Goal: Information Seeking & Learning: Check status

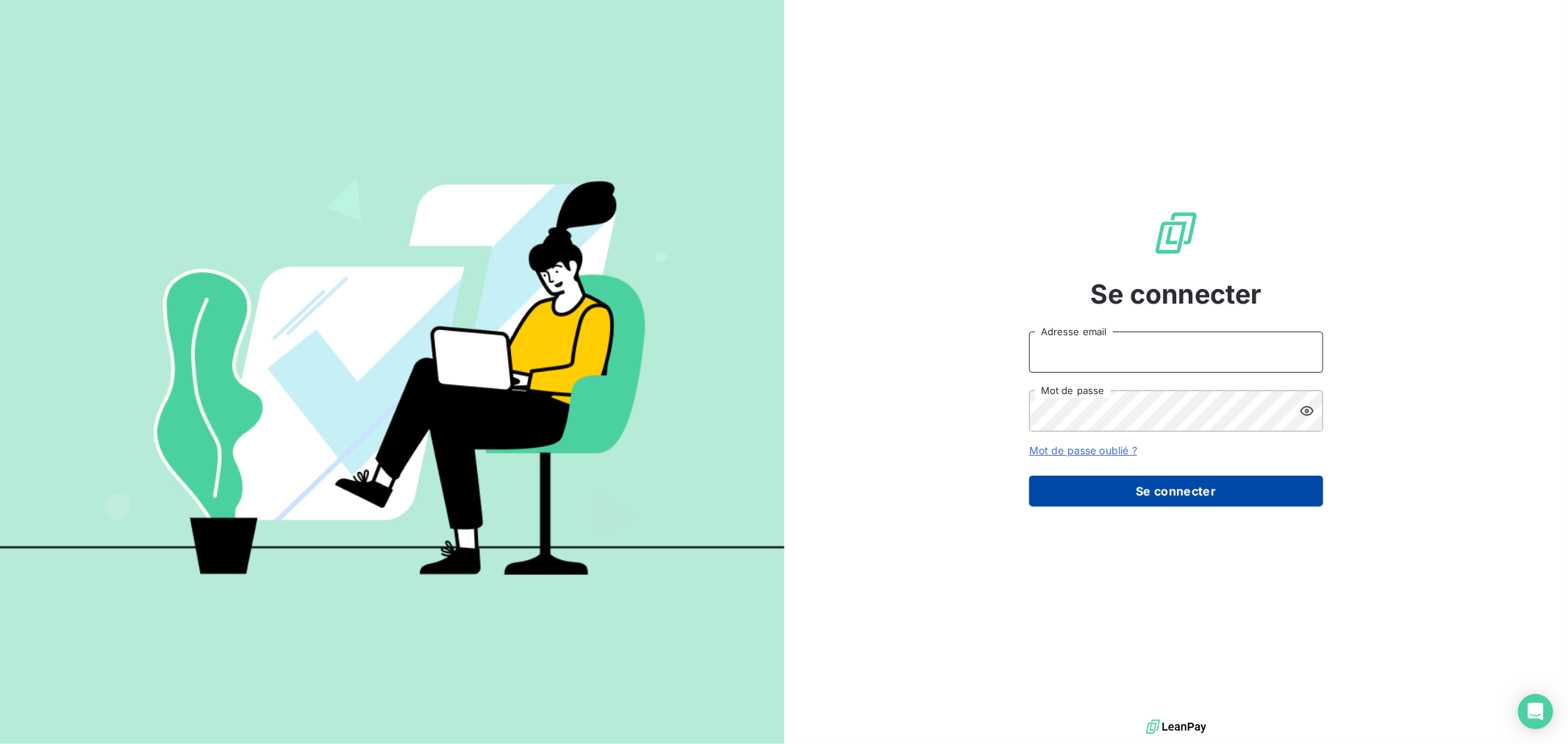
type input "[EMAIL_ADDRESS][DOMAIN_NAME]"
click at [1091, 497] on button "Se connecter" at bounding box center [1176, 491] width 294 height 31
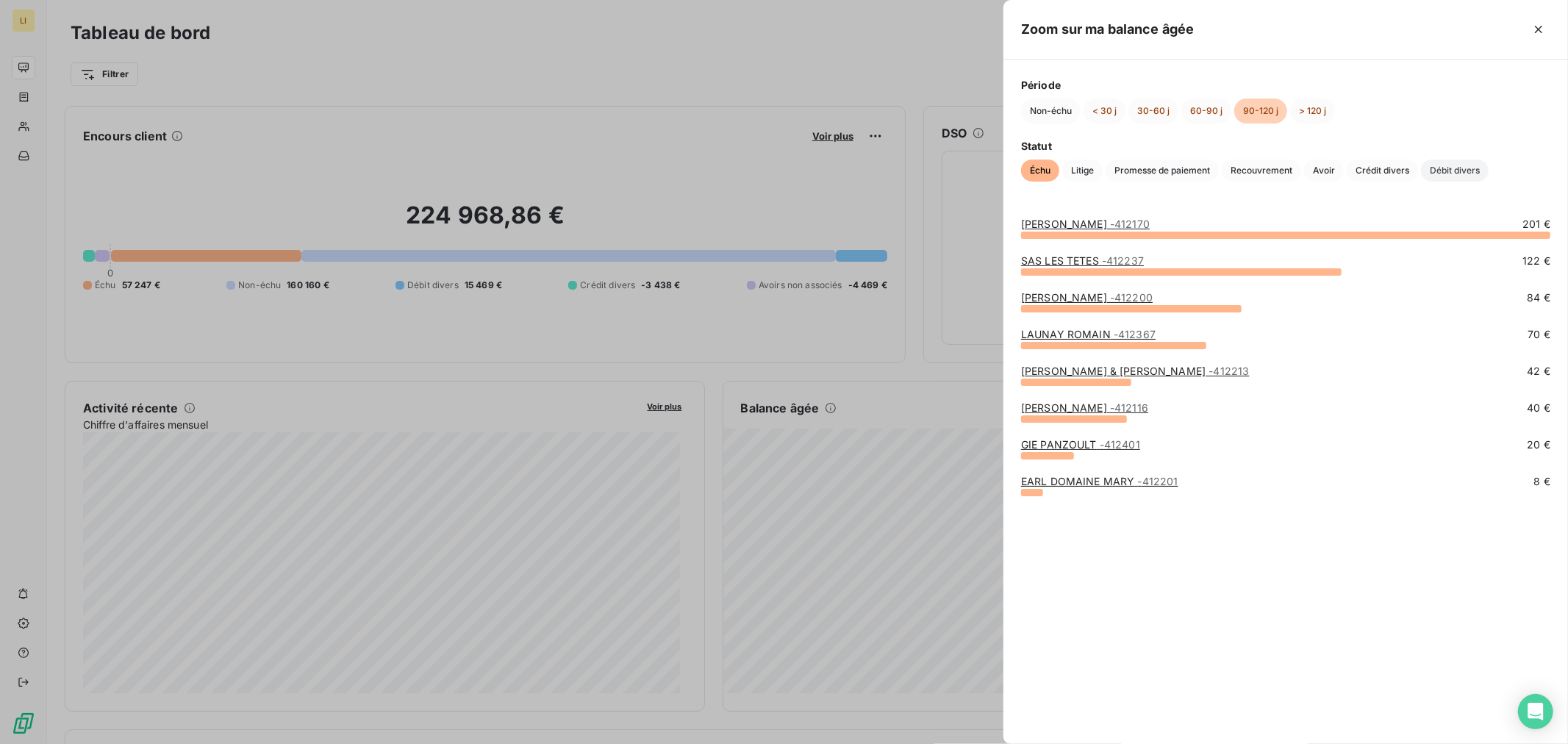
click at [1449, 166] on span "Débit divers" at bounding box center [1455, 171] width 68 height 22
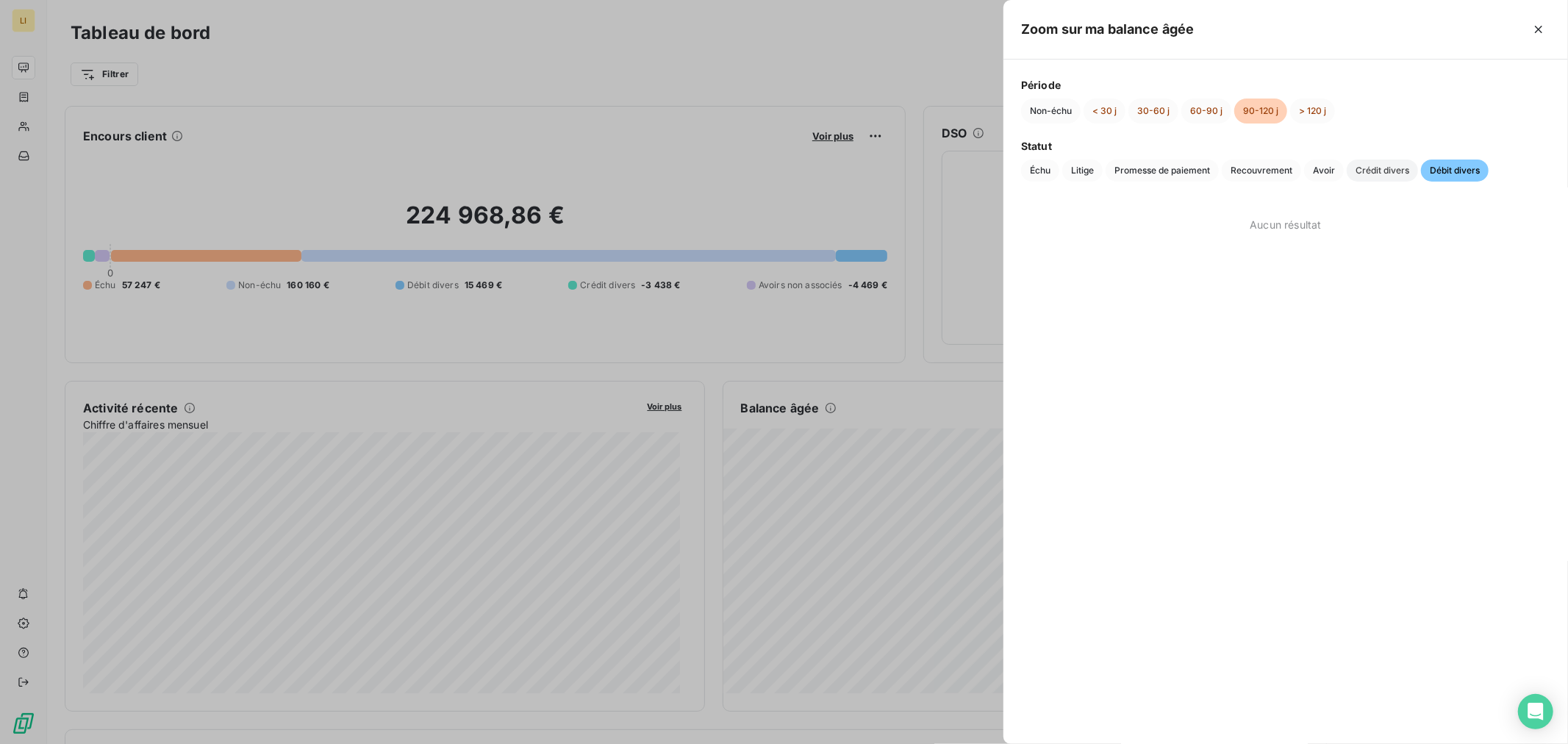
click at [1387, 174] on span "Crédit divers" at bounding box center [1383, 171] width 71 height 22
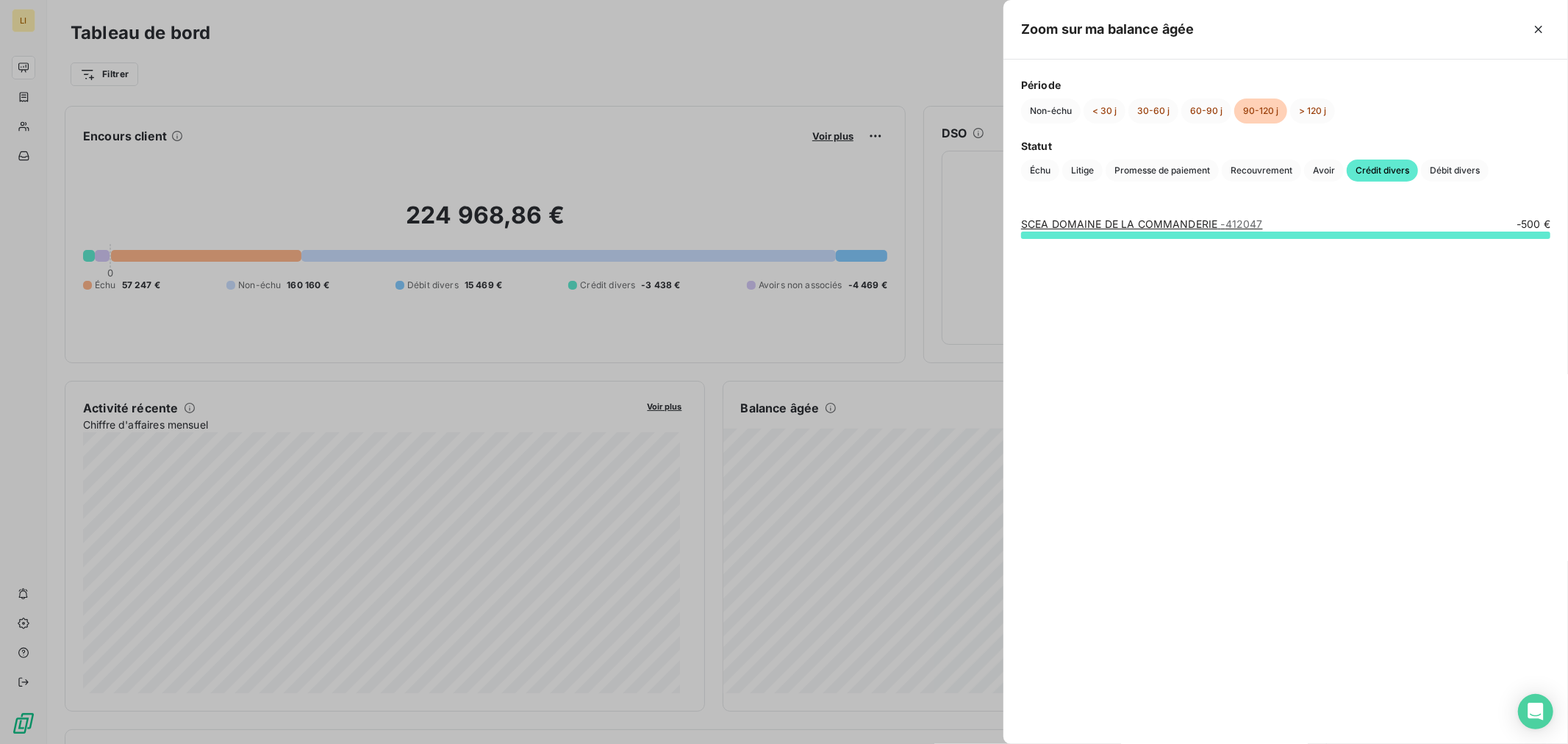
click at [1107, 221] on link "SCEA DOMAINE DE LA COMMANDERIE - 412047" at bounding box center [1142, 224] width 242 height 13
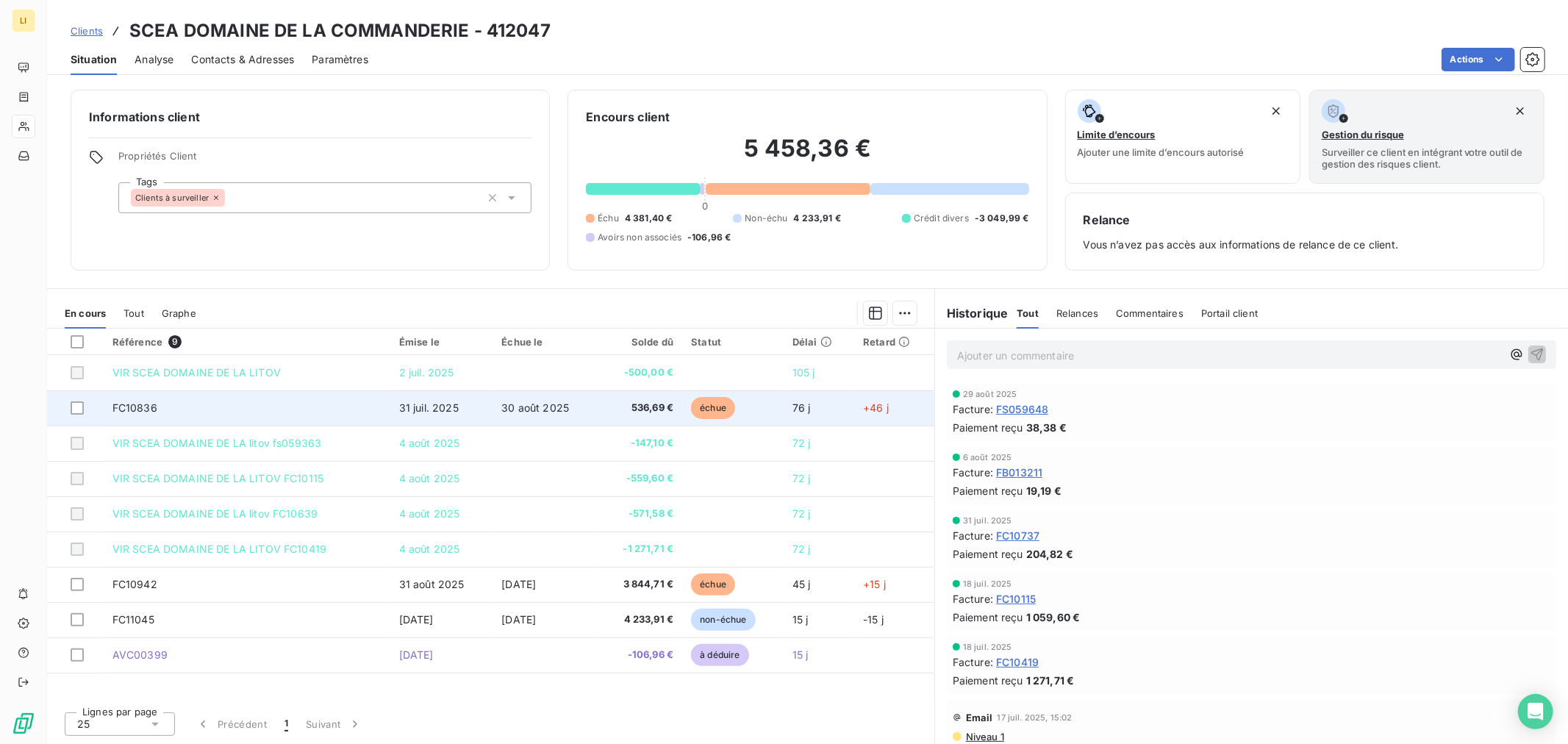
click at [709, 404] on span "échue" at bounding box center [713, 408] width 44 height 22
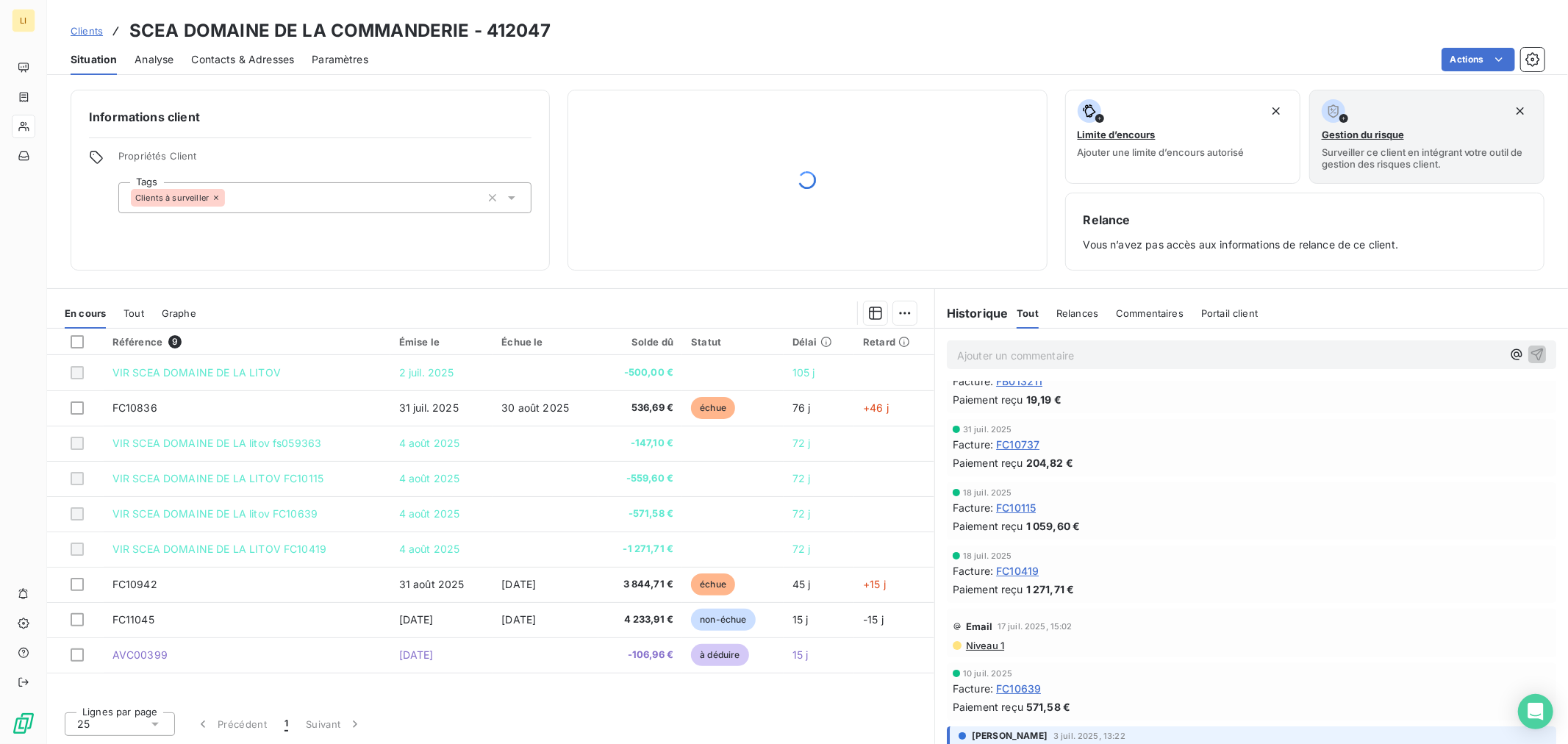
scroll to position [245, 0]
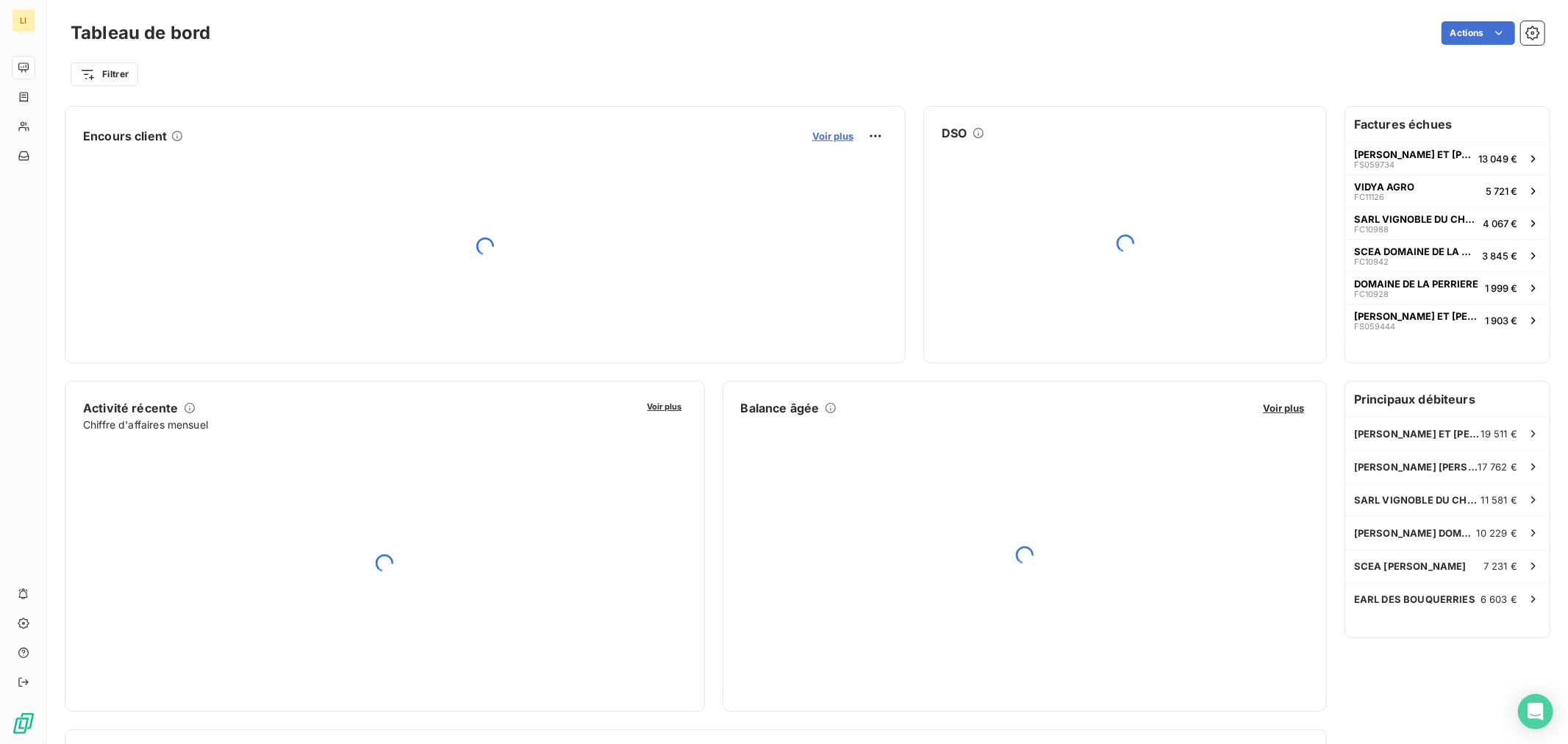
click at [829, 140] on span "Voir plus" at bounding box center [833, 135] width 41 height 12
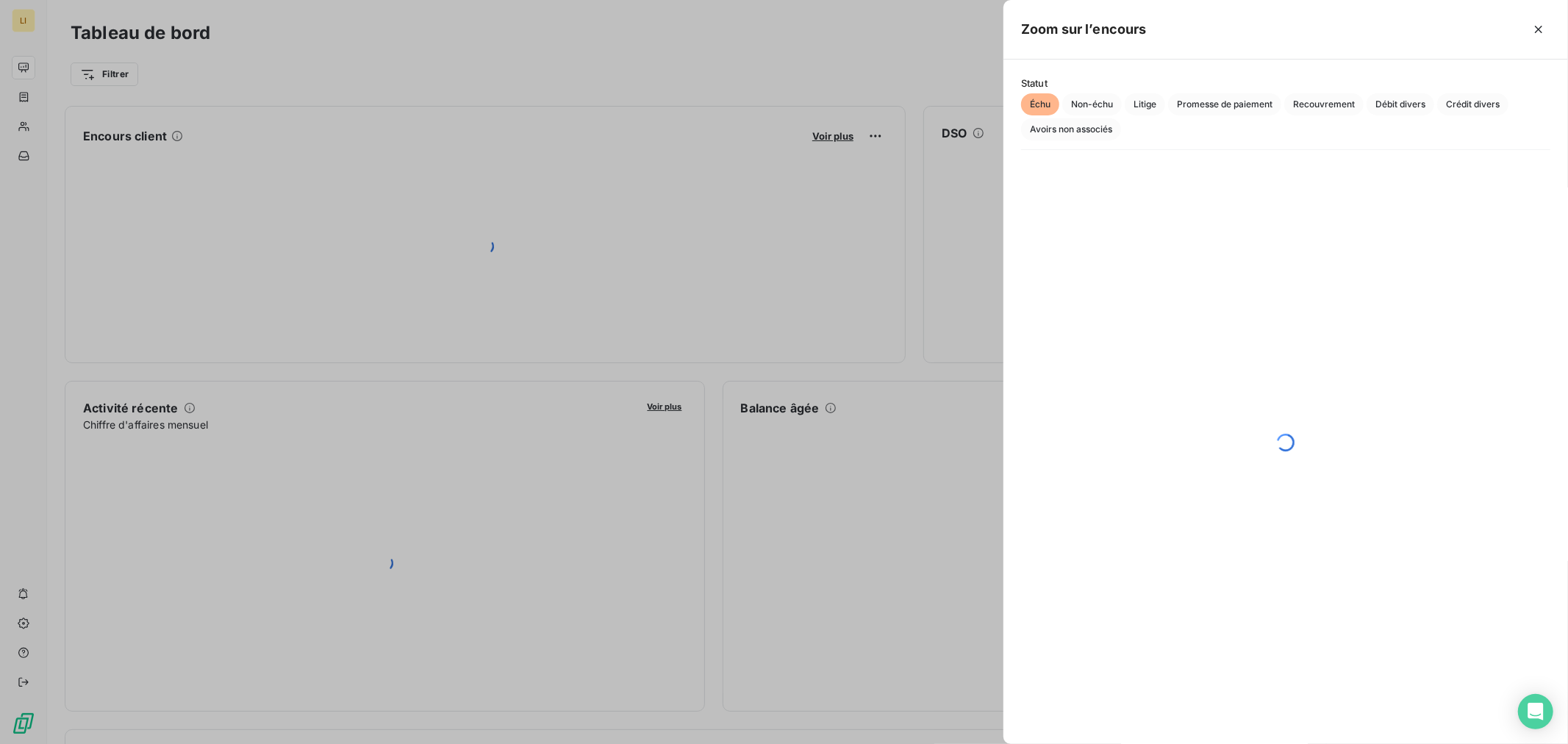
click at [839, 96] on div at bounding box center [784, 372] width 1568 height 744
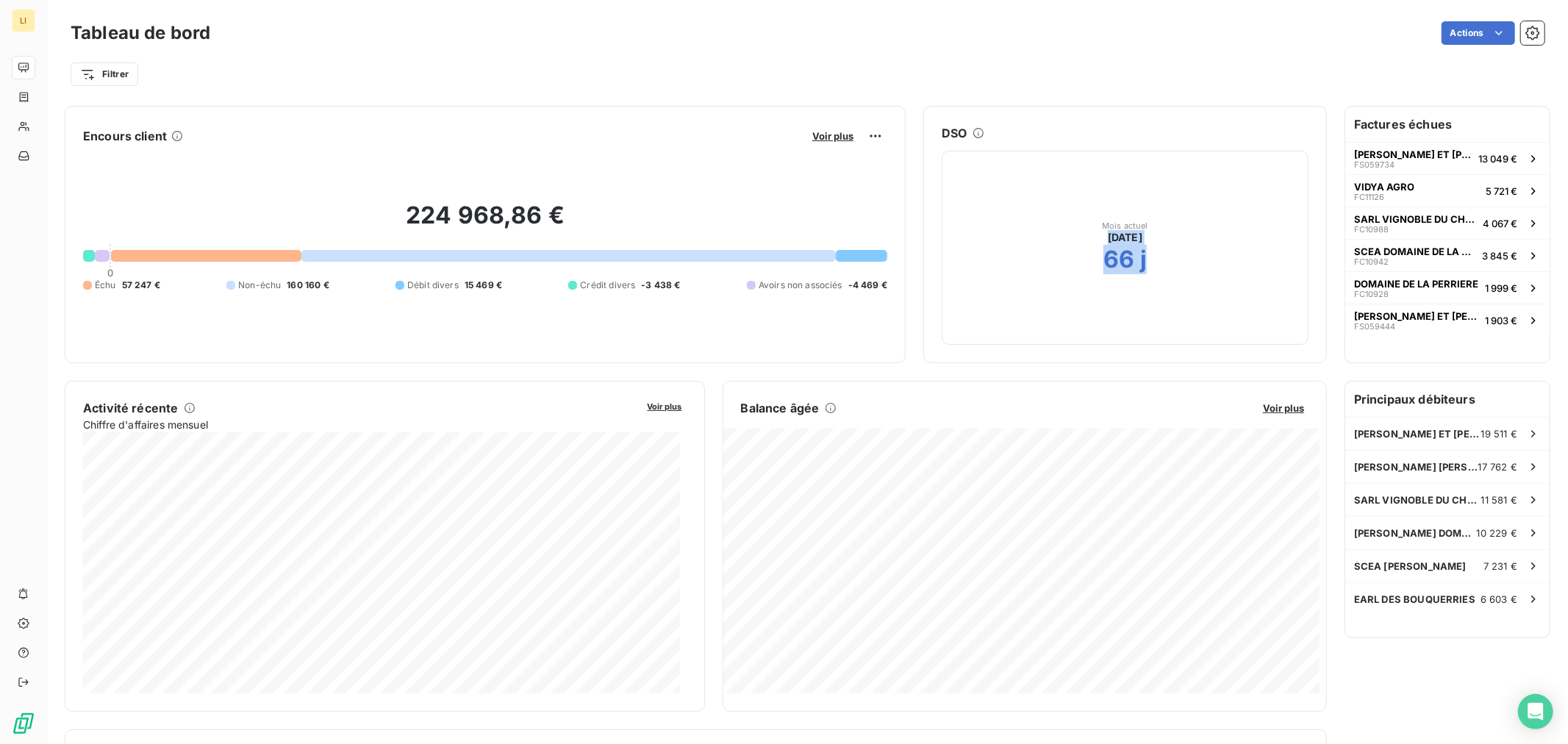
drag, startPoint x: 1143, startPoint y: 261, endPoint x: 1016, endPoint y: 266, distance: 127.1
click at [1016, 266] on div "Mois actuel [DATE] 66 j" at bounding box center [1125, 247] width 367 height 194
click at [1151, 329] on div "Mois actuel [DATE] 66 j" at bounding box center [1125, 247] width 367 height 194
drag, startPoint x: 1106, startPoint y: 229, endPoint x: 1091, endPoint y: 246, distance: 22.7
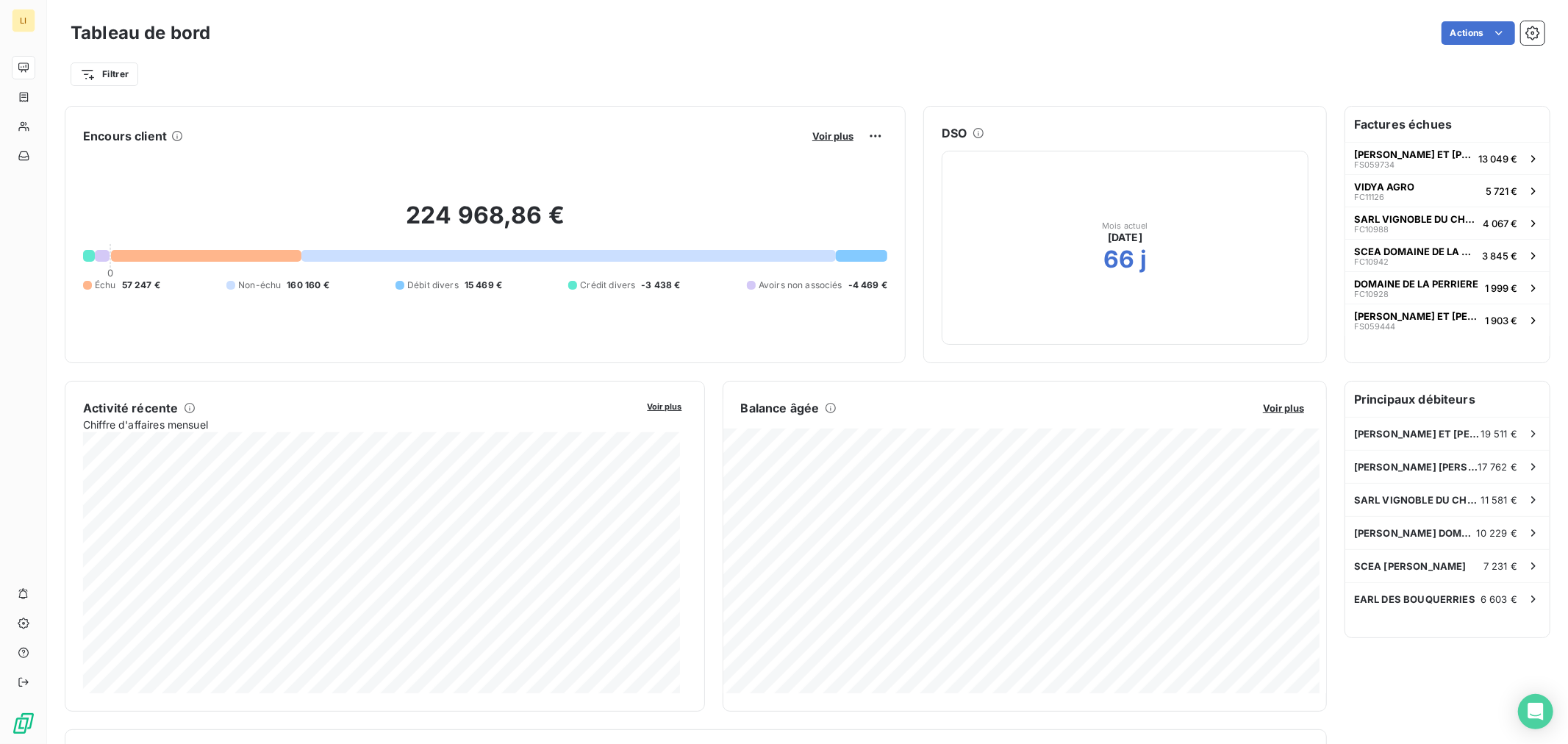
click at [1108, 233] on span "[DATE]" at bounding box center [1125, 237] width 35 height 15
drag, startPoint x: 1084, startPoint y: 255, endPoint x: 1184, endPoint y: 255, distance: 100.0
click at [1184, 255] on div "Mois actuel [DATE] 66 j" at bounding box center [1125, 247] width 367 height 194
click at [1162, 263] on div "Mois actuel [DATE] 66 j" at bounding box center [1125, 247] width 367 height 194
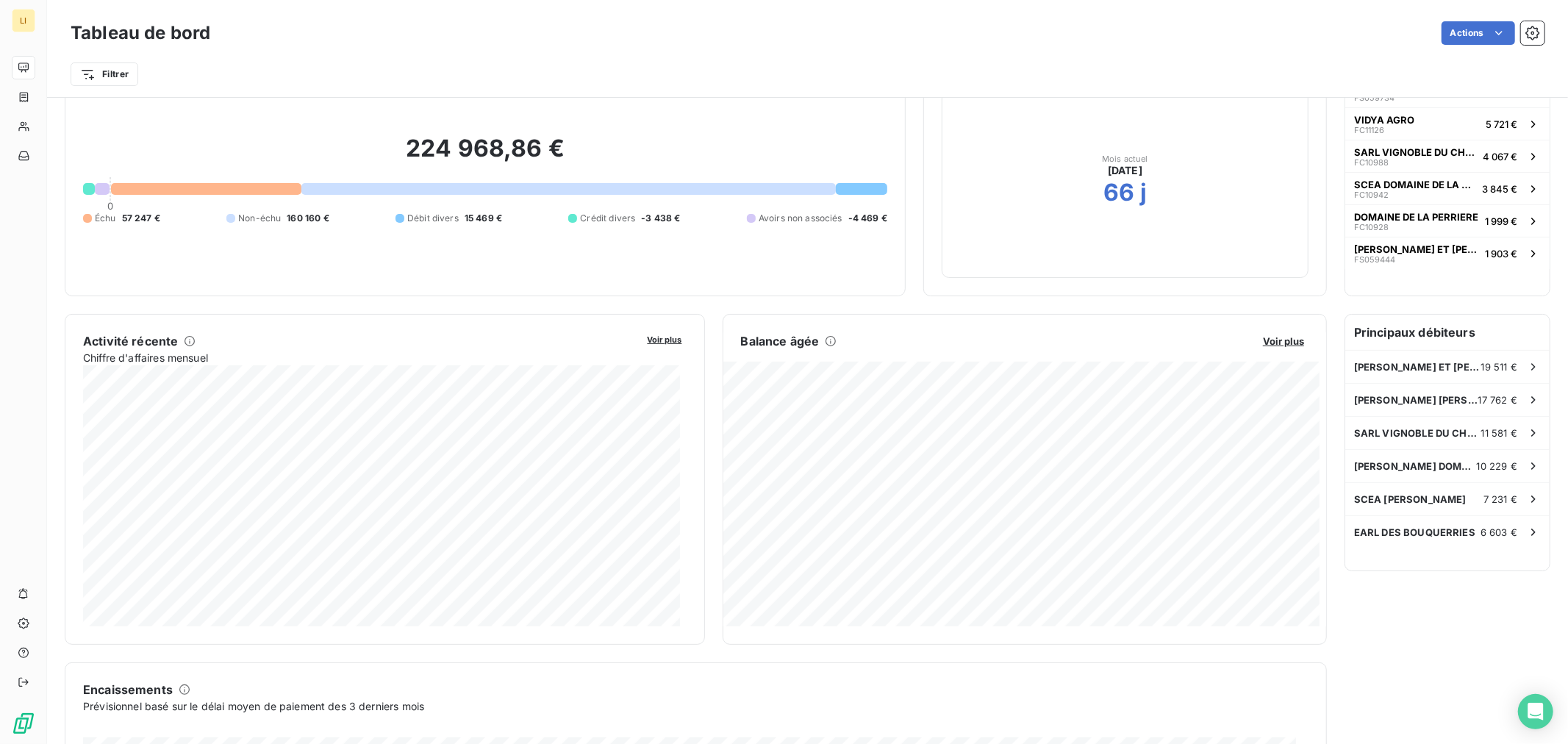
scroll to position [164, 0]
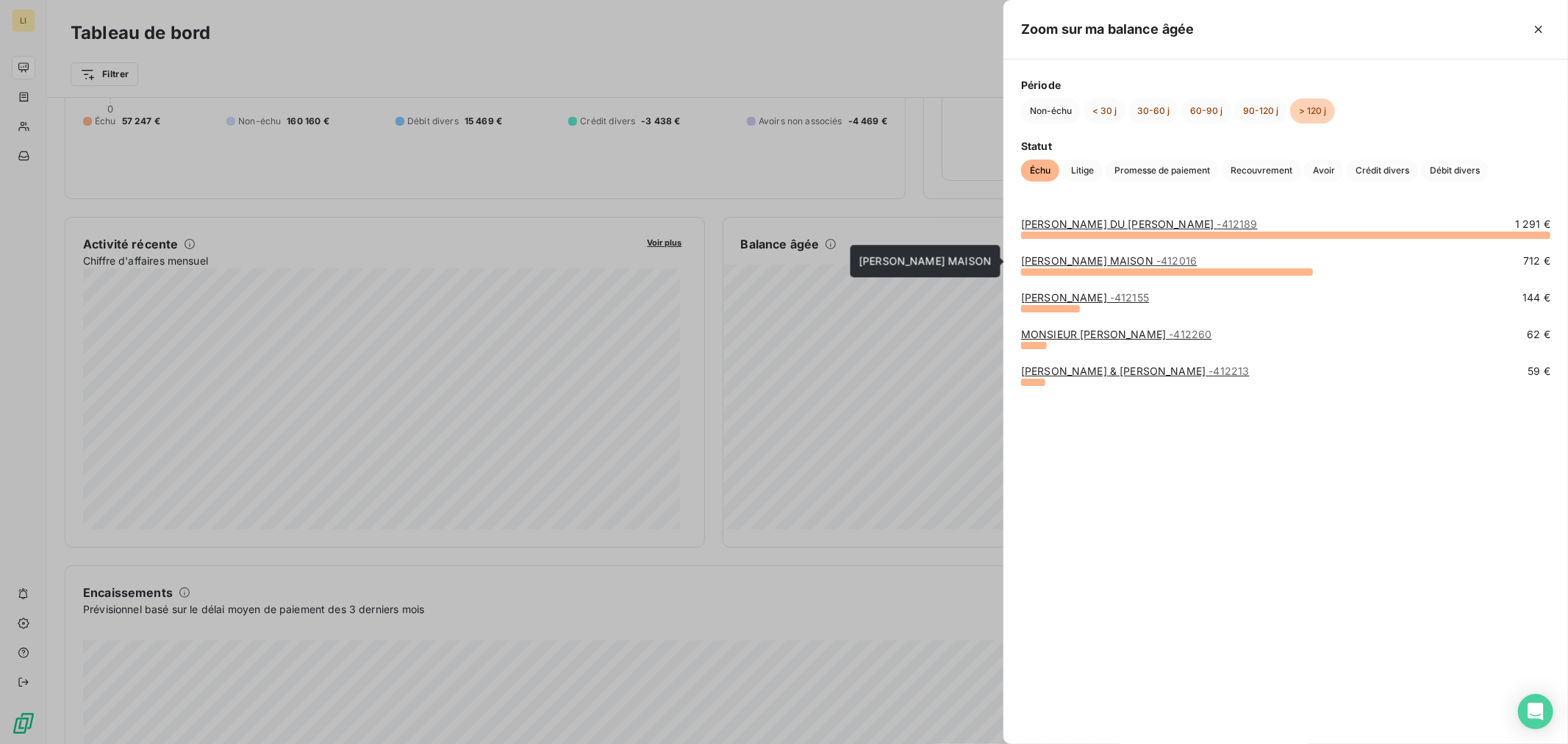
click at [1072, 258] on link "[PERSON_NAME] DUTHEIL MAISON - 412016" at bounding box center [1109, 261] width 175 height 13
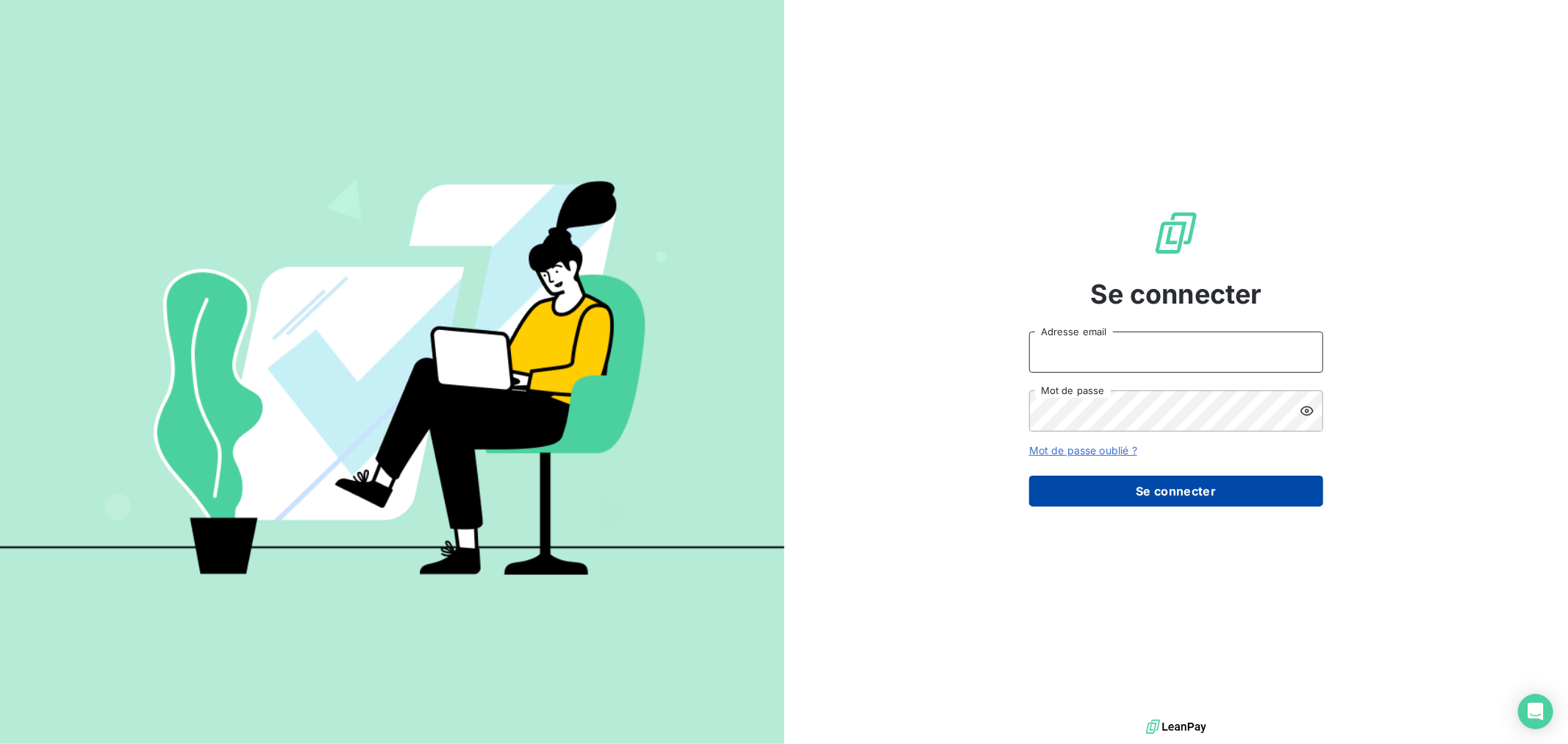
type input "[EMAIL_ADDRESS][DOMAIN_NAME]"
click at [1199, 488] on button "Se connecter" at bounding box center [1176, 491] width 294 height 31
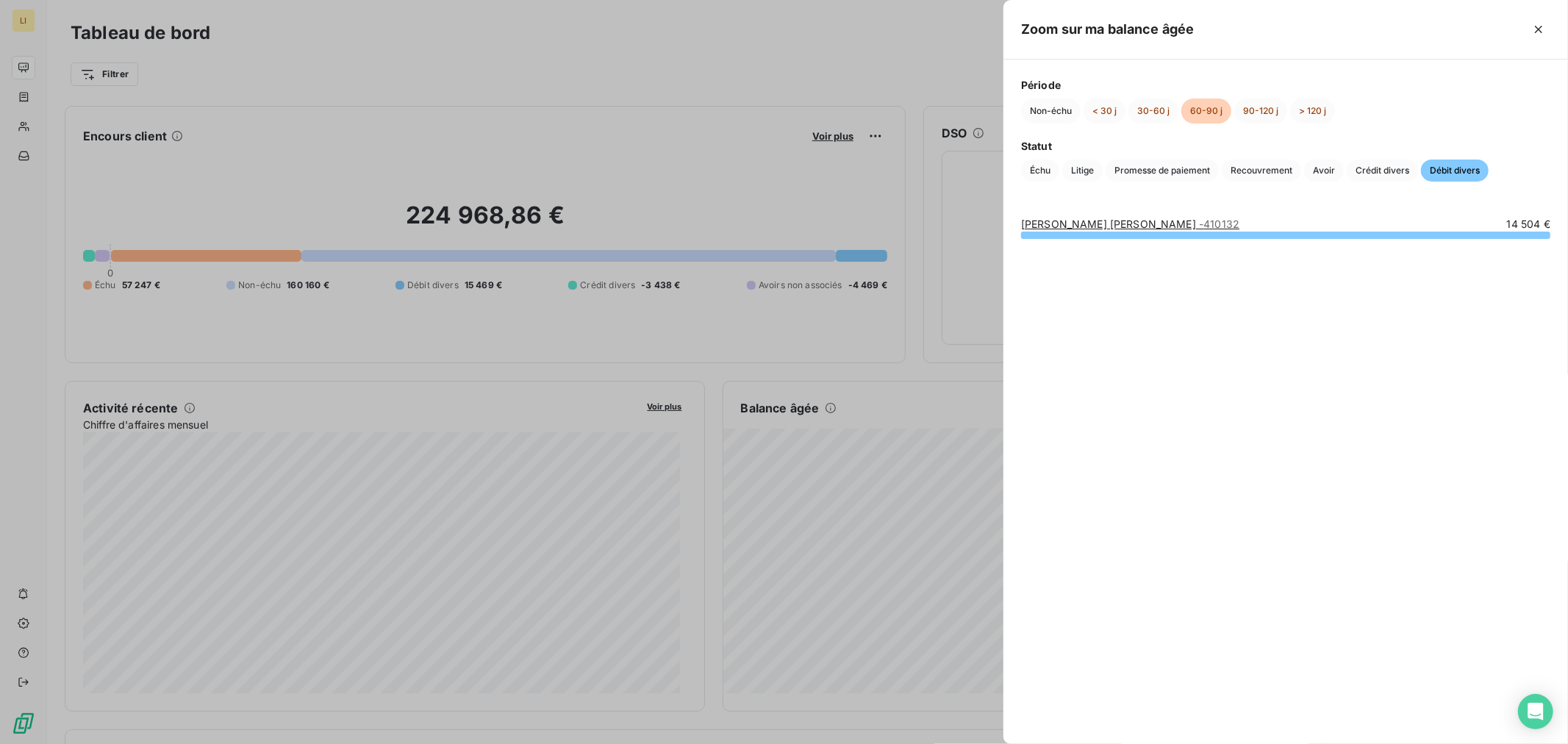
click at [1068, 218] on link "EARL PREVEAUX BRUNO - 410132" at bounding box center [1130, 224] width 218 height 13
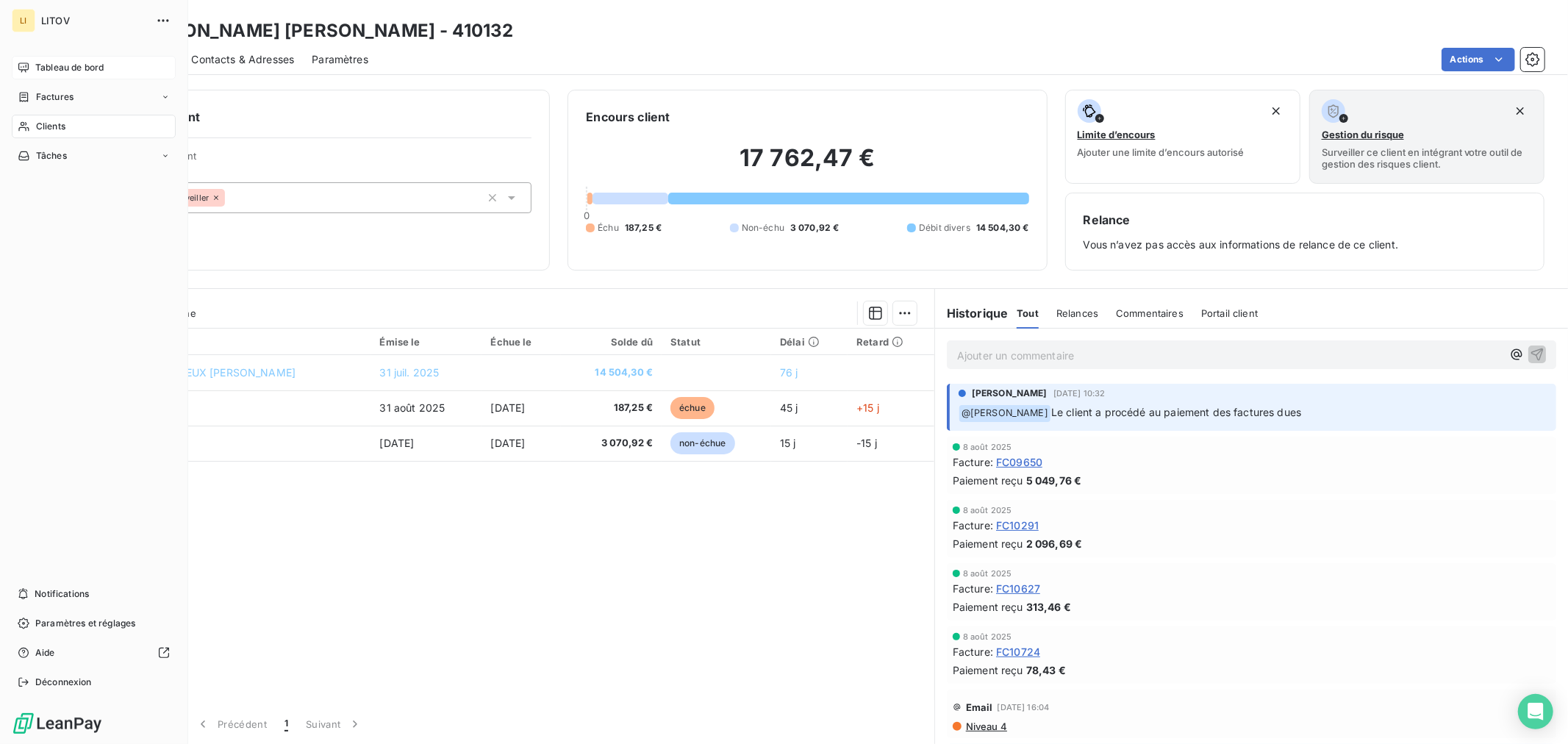
click at [37, 67] on span "Tableau de bord" at bounding box center [69, 68] width 68 height 13
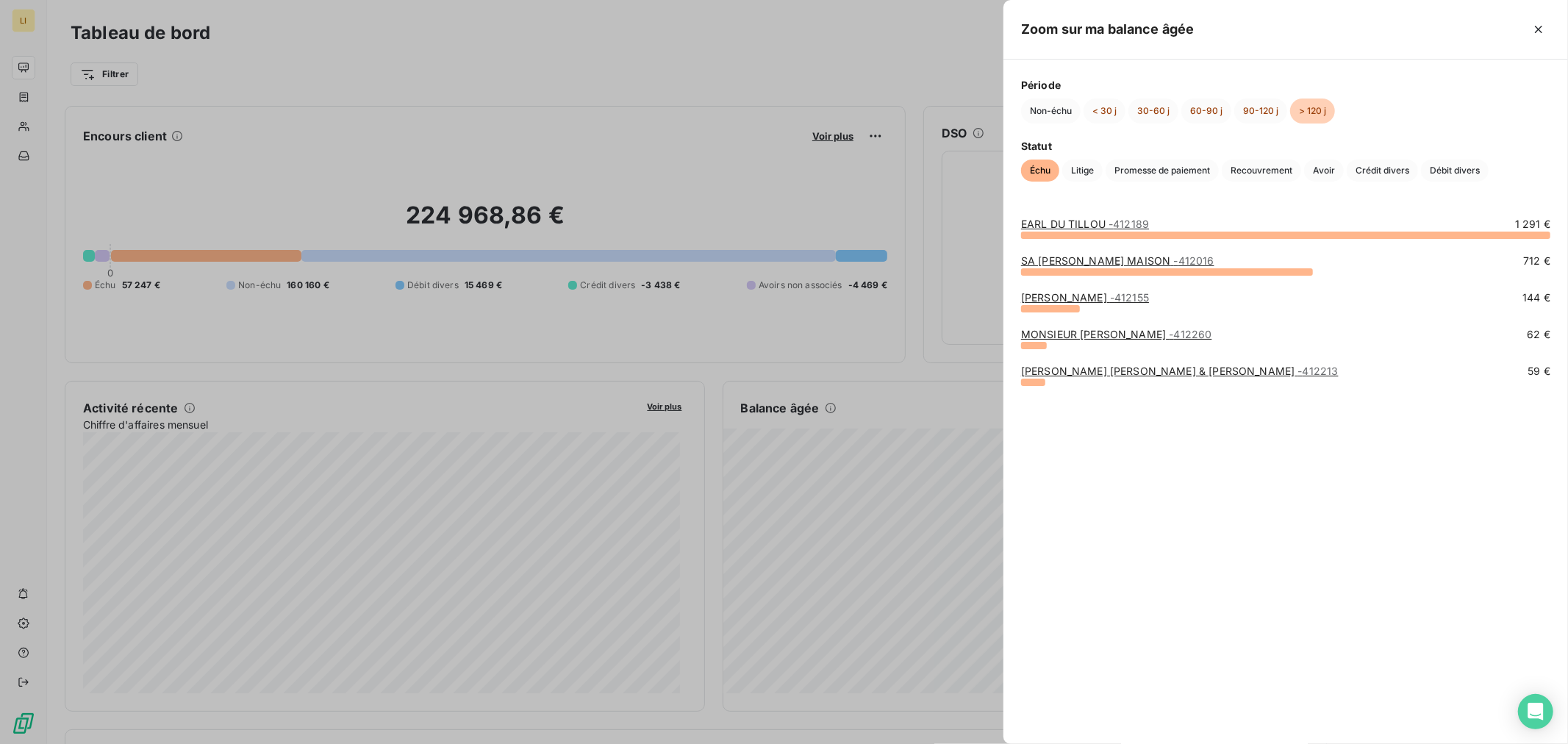
click at [844, 480] on div at bounding box center [784, 372] width 1568 height 744
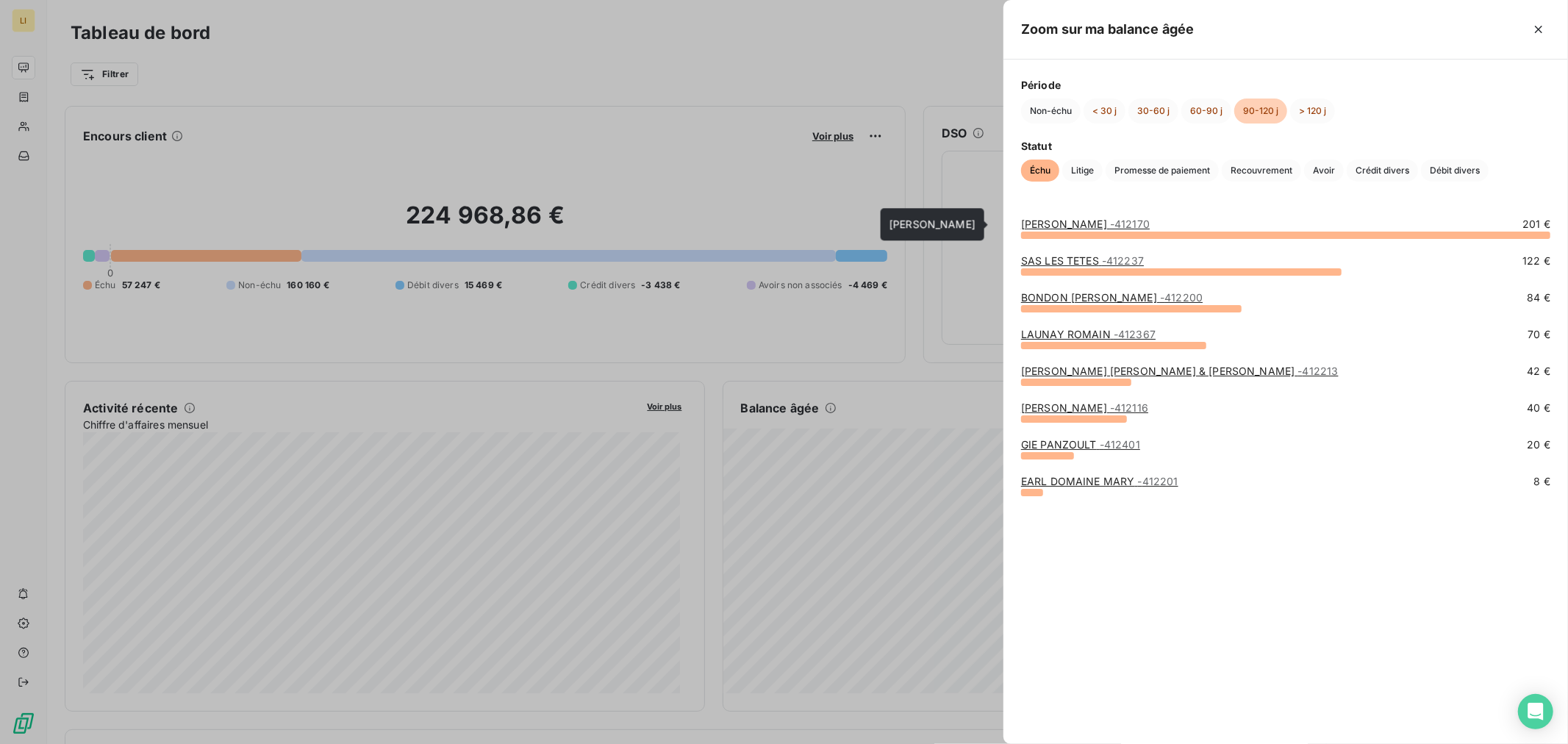
click at [1073, 228] on link "SIGONNEAU FREDERIC - 412170" at bounding box center [1085, 224] width 129 height 13
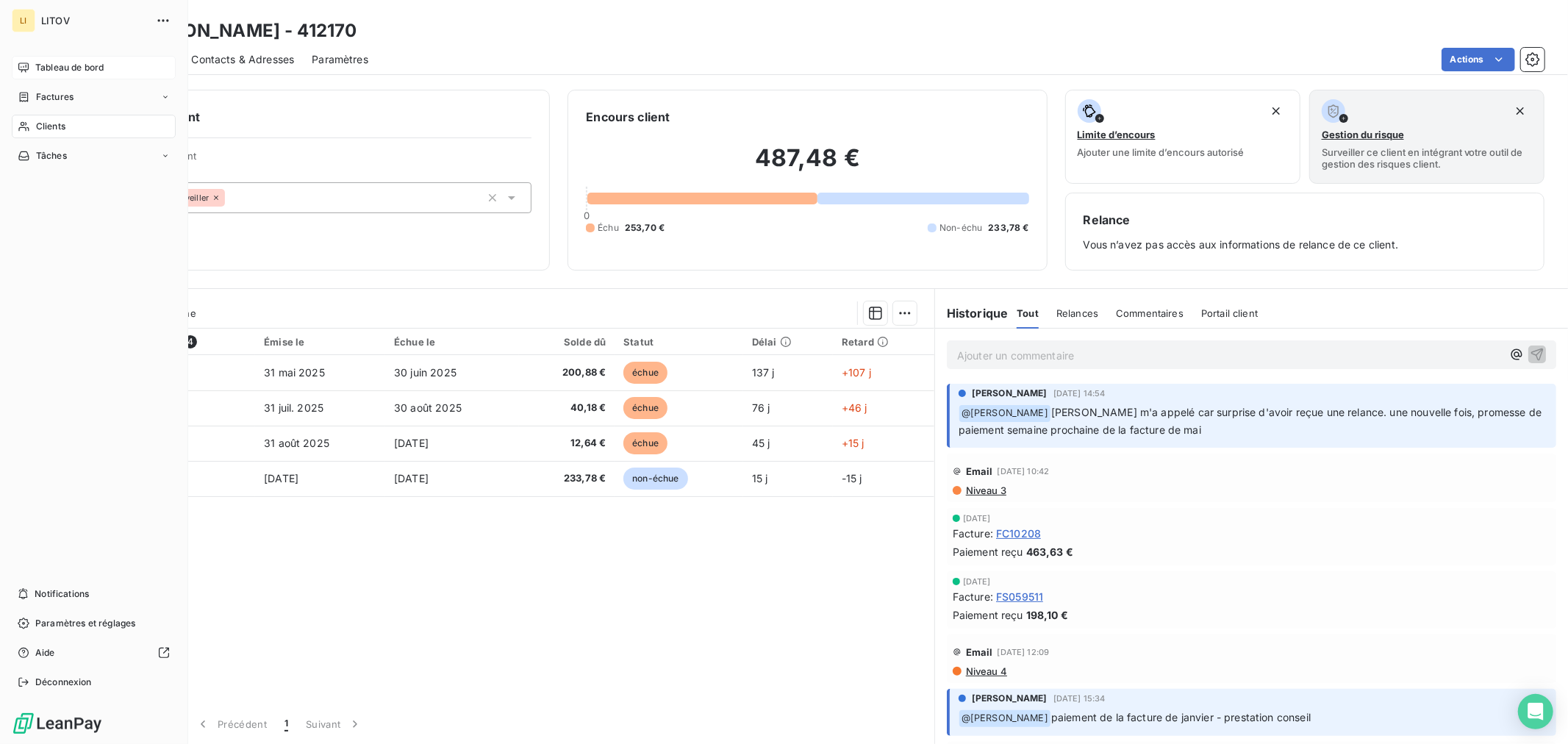
click at [46, 66] on span "Tableau de bord" at bounding box center [69, 68] width 68 height 13
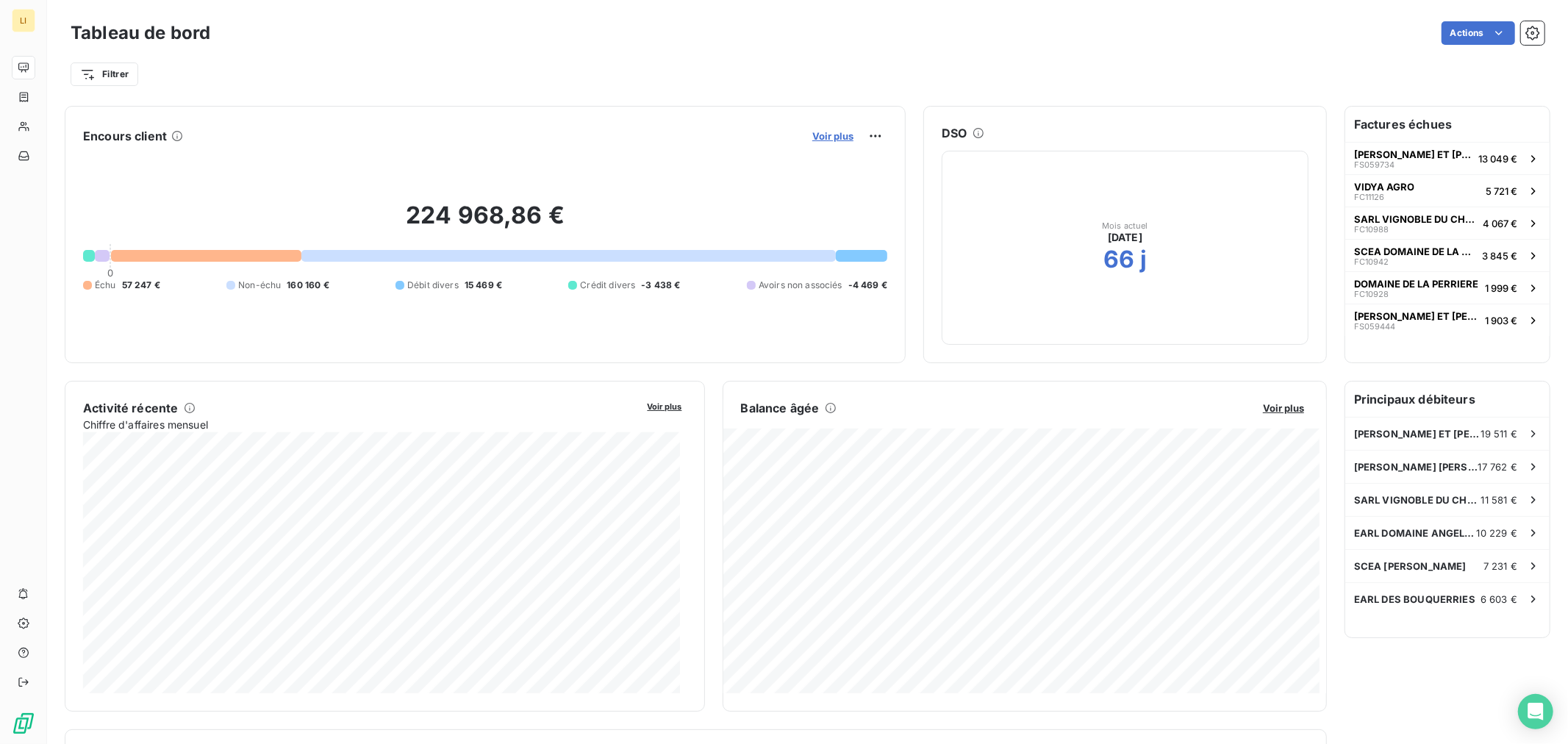
click at [819, 131] on span "Voir plus" at bounding box center [833, 135] width 41 height 12
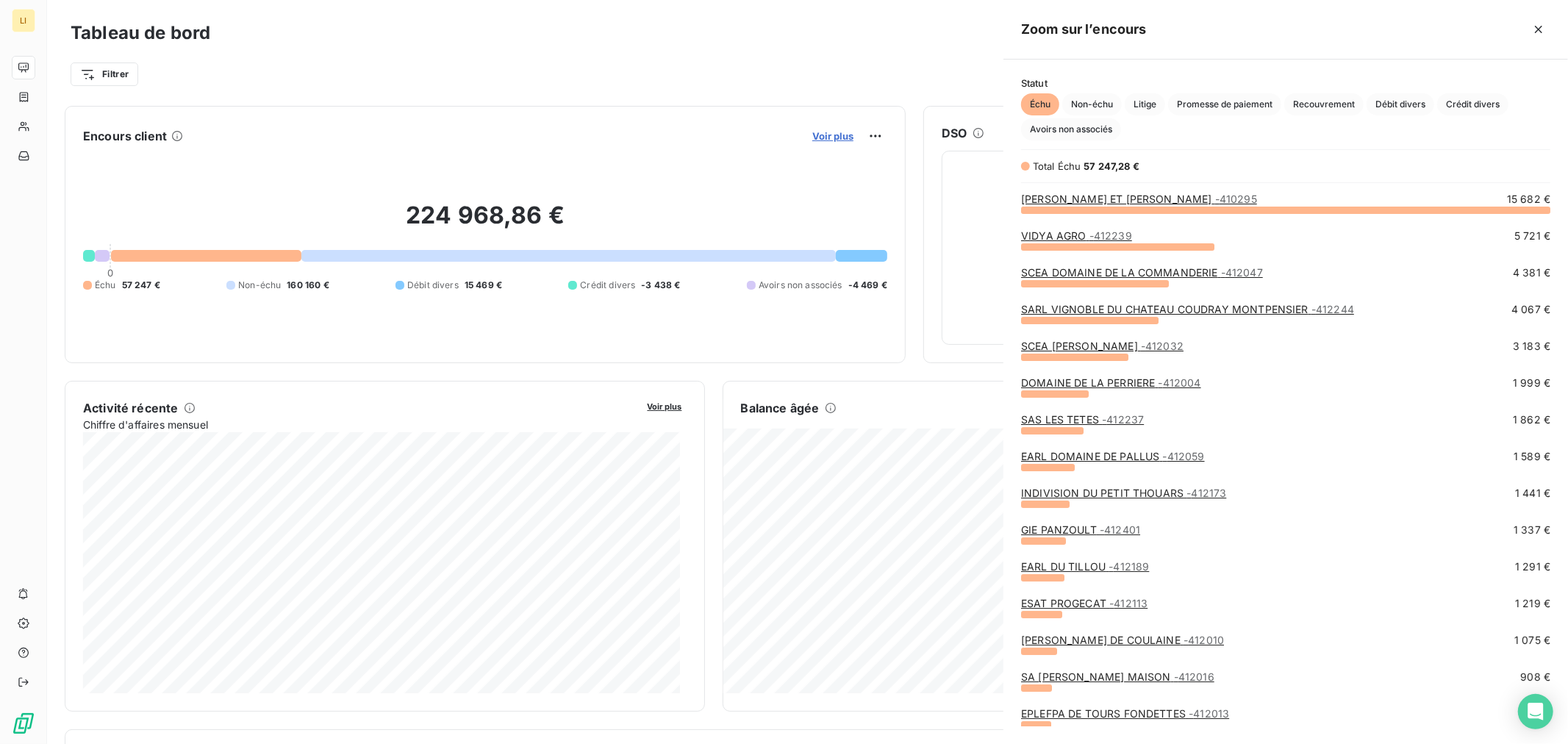
scroll to position [522, 552]
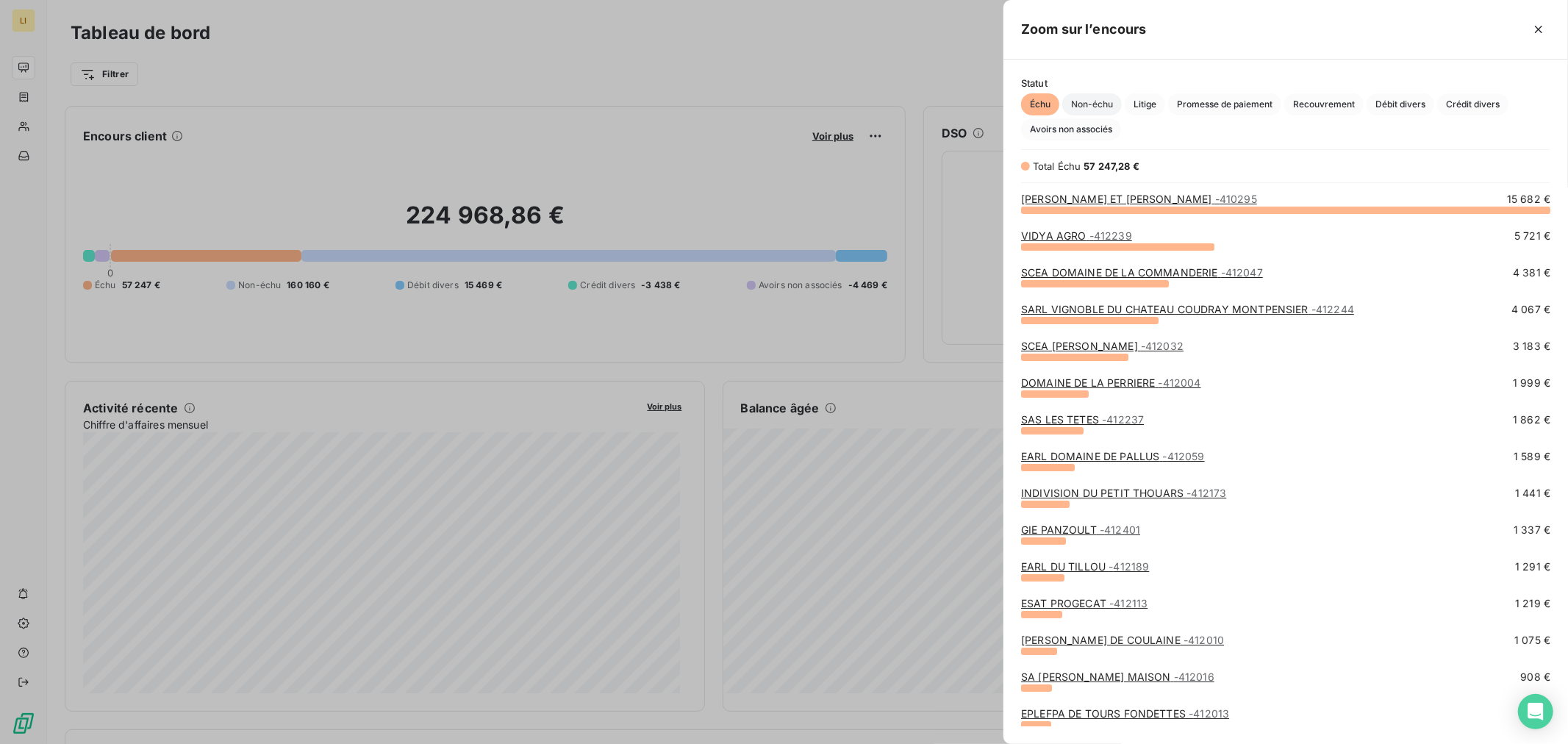
click at [1088, 101] on span "Non-échu" at bounding box center [1091, 104] width 59 height 22
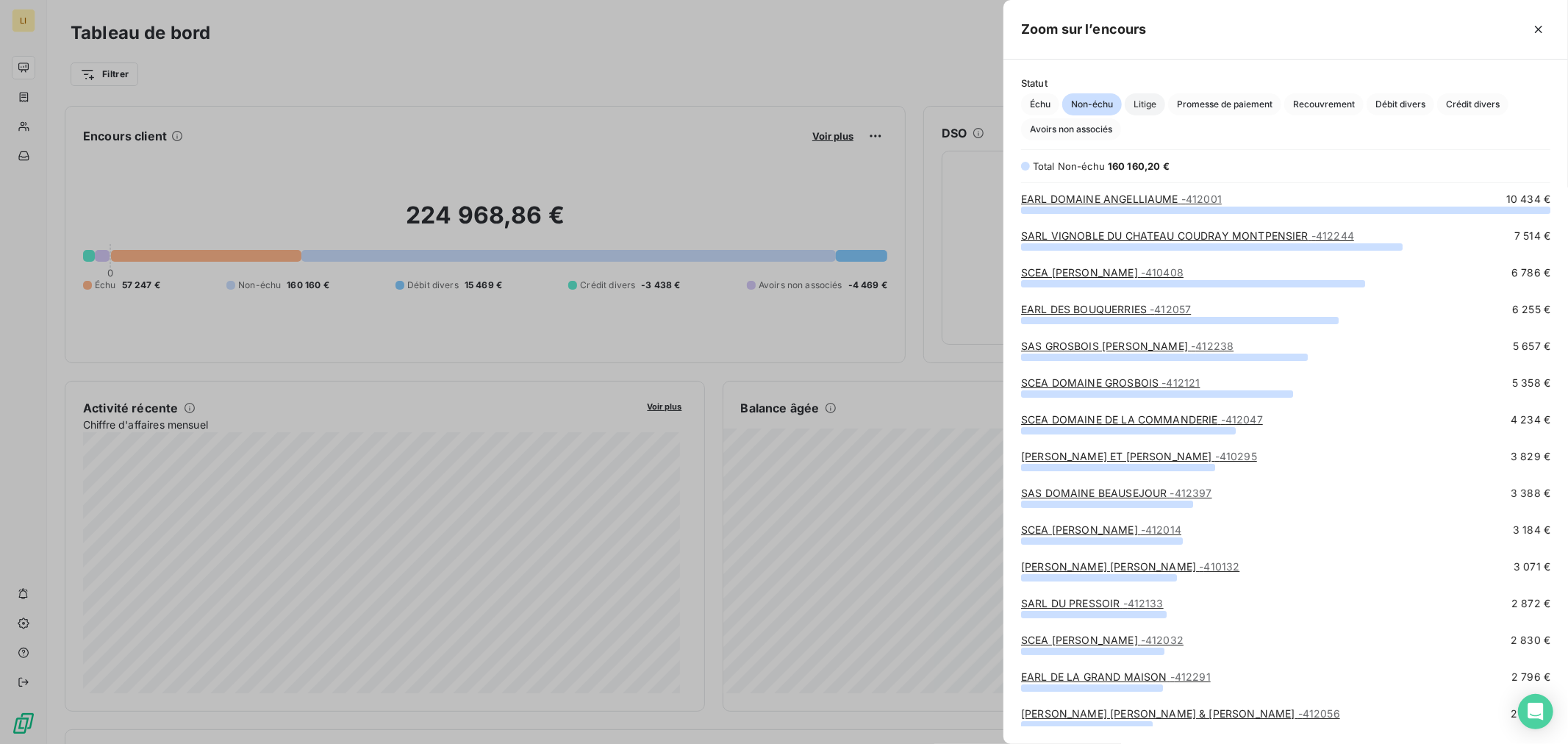
click at [1150, 104] on span "Litige" at bounding box center [1145, 104] width 40 height 22
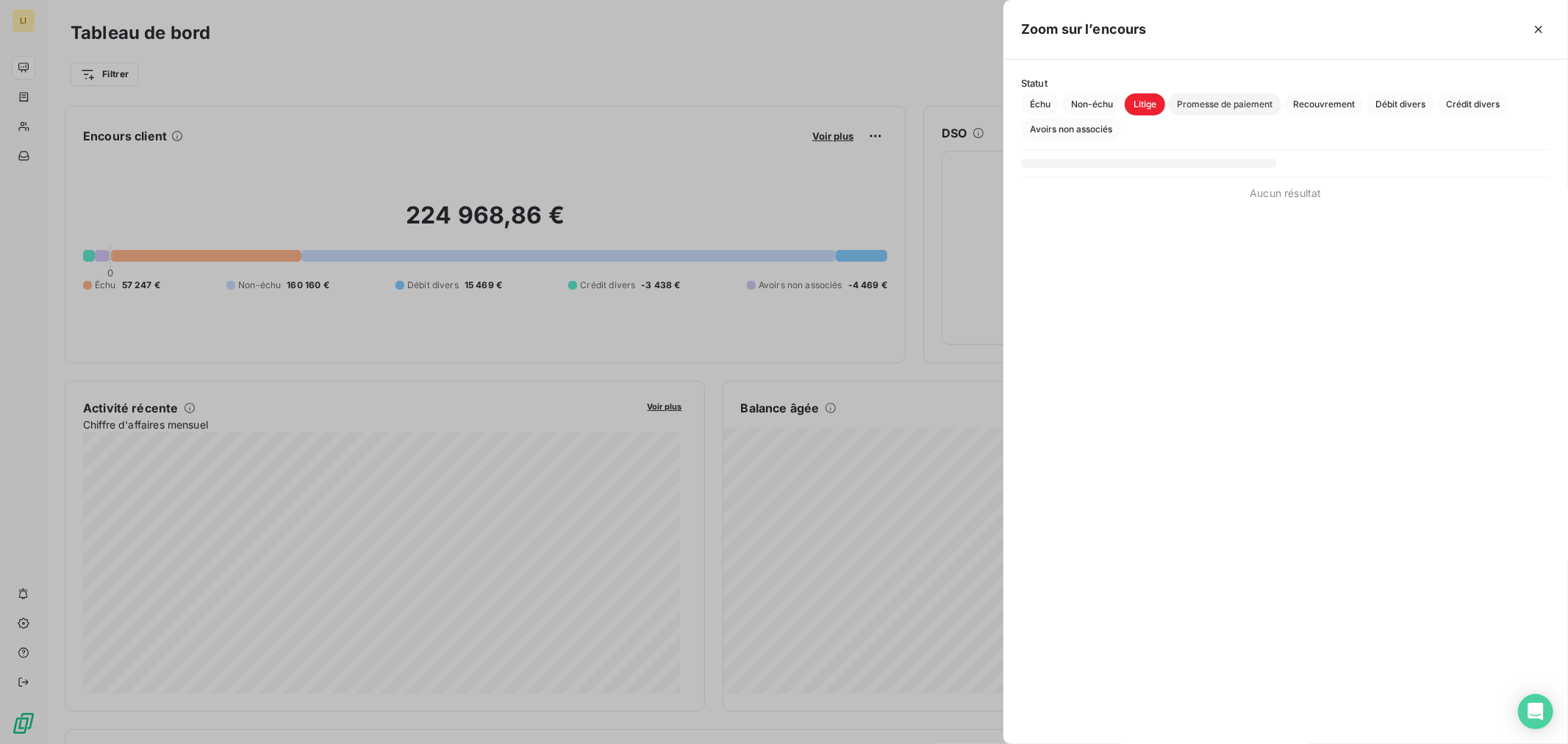
click at [1207, 100] on span "Promesse de paiement" at bounding box center [1225, 104] width 113 height 22
click at [1341, 107] on span "Recouvrement" at bounding box center [1323, 104] width 79 height 22
click at [1395, 105] on span "Débit divers" at bounding box center [1401, 104] width 68 height 22
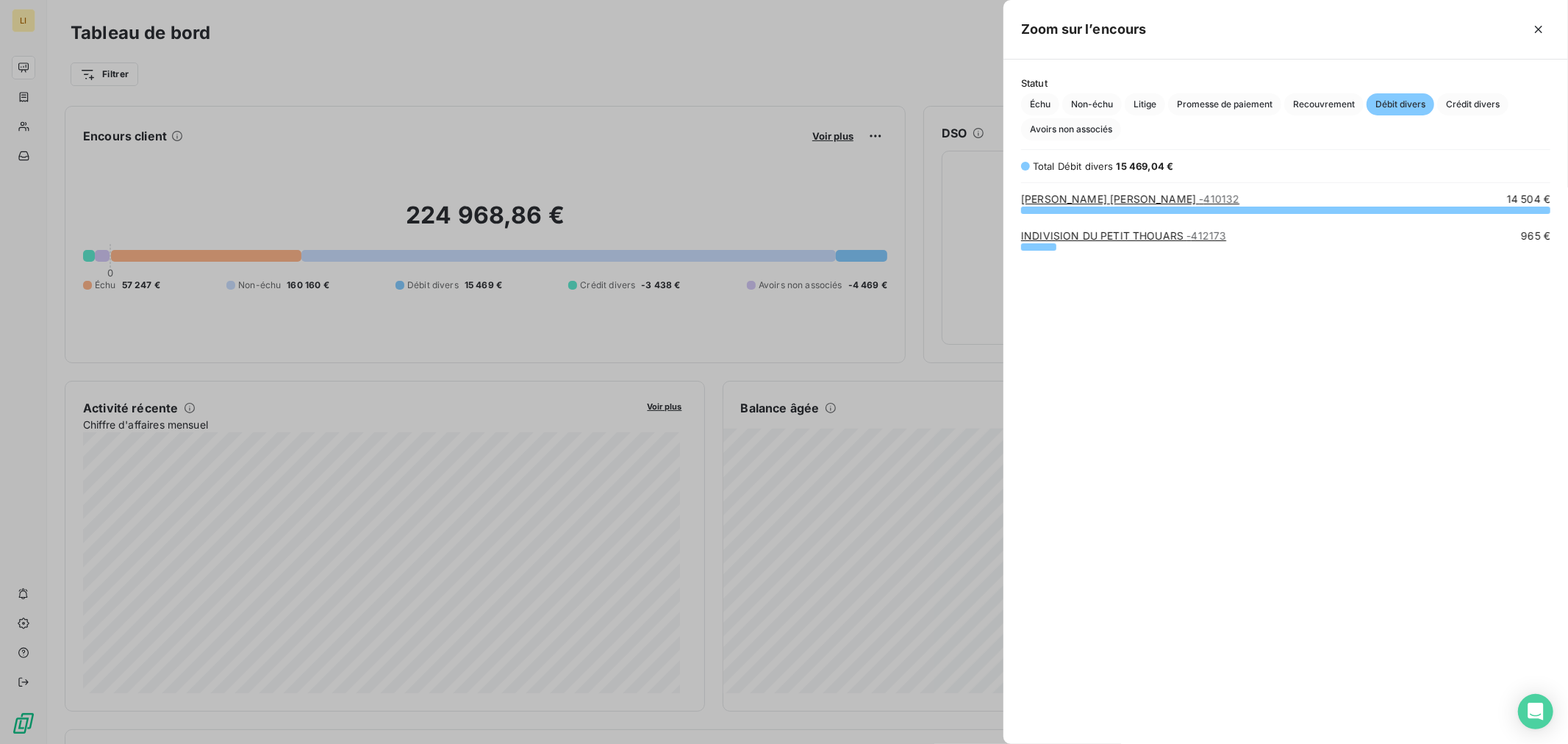
click at [1194, 237] on span "- 412173" at bounding box center [1205, 236] width 39 height 13
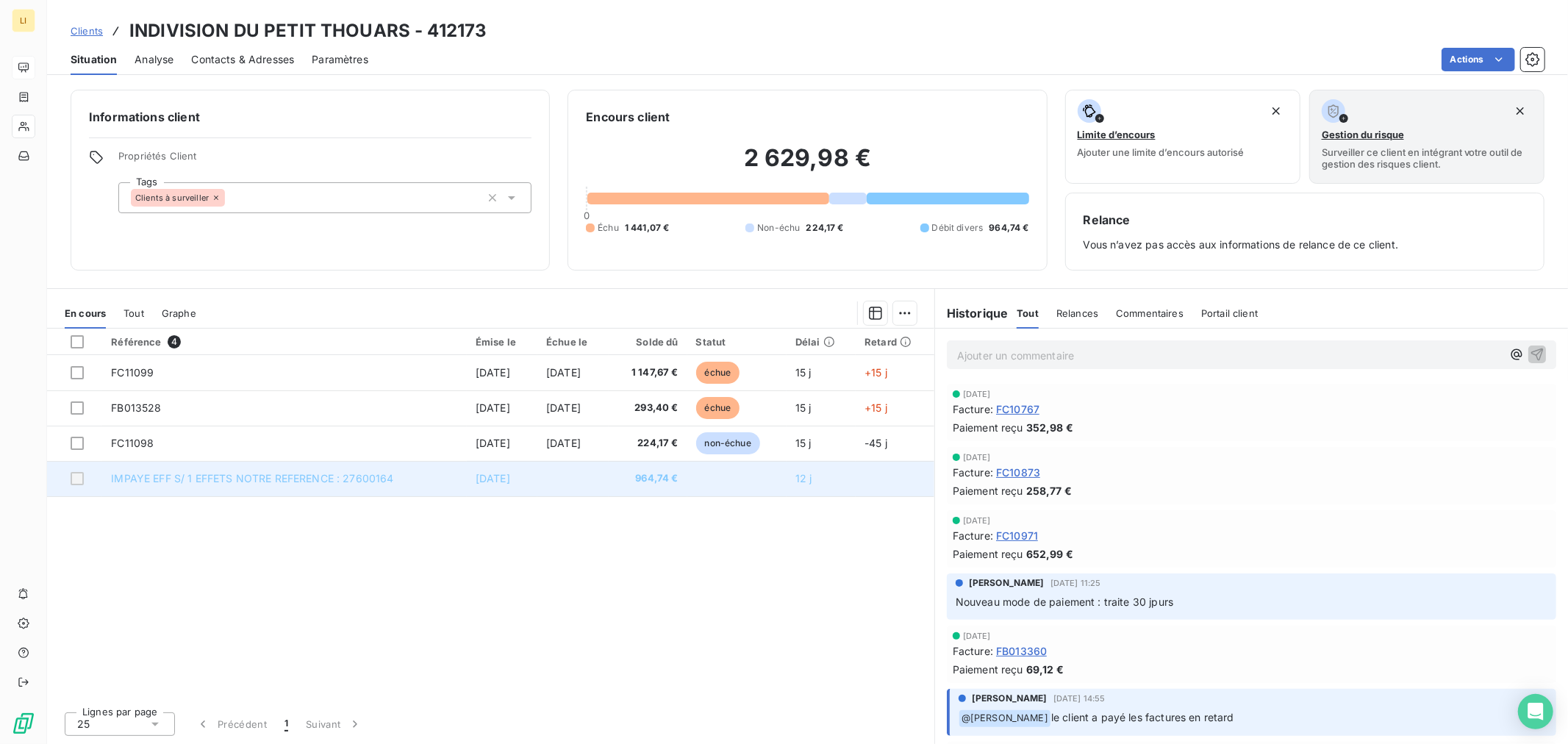
click at [710, 487] on td at bounding box center [737, 478] width 100 height 36
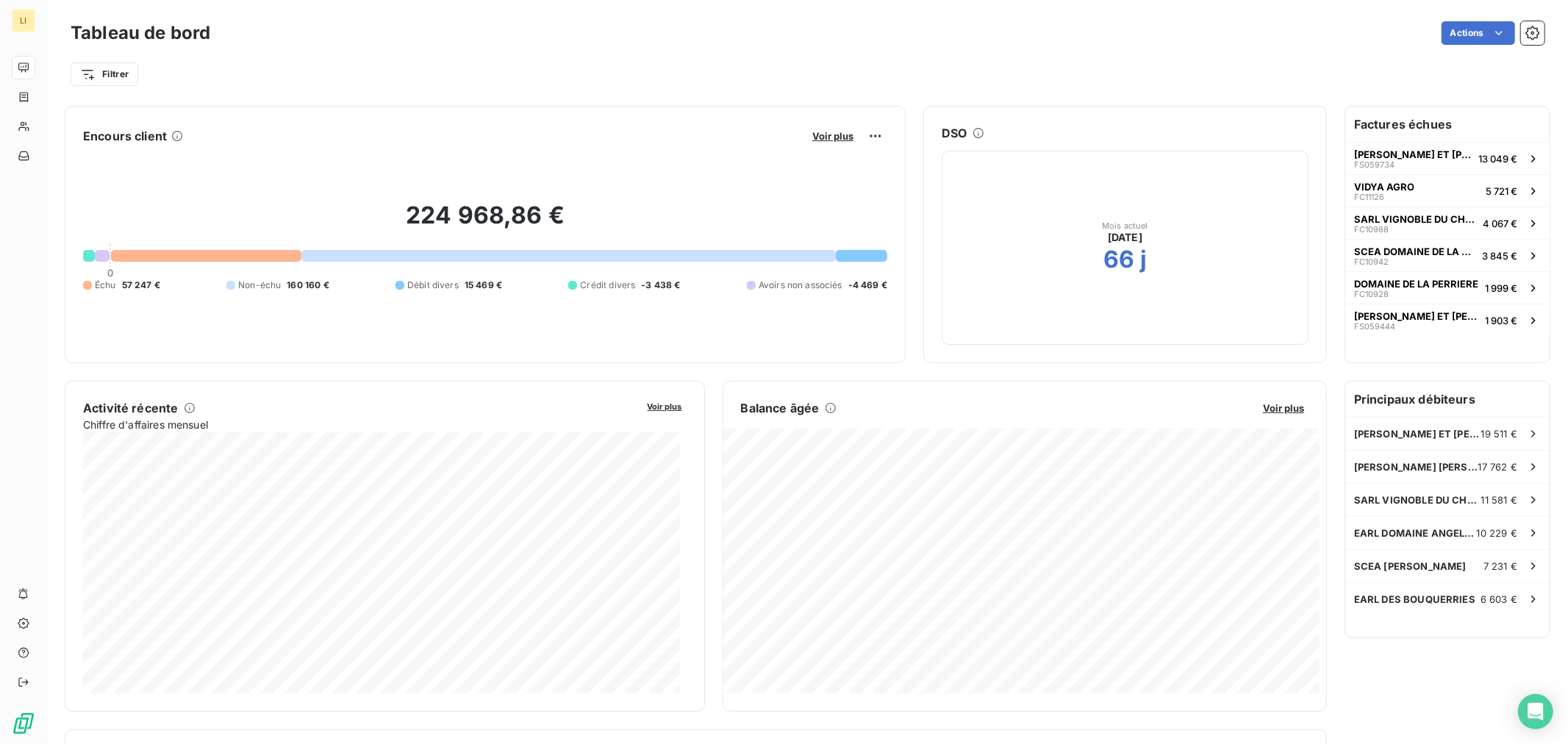
click at [858, 255] on div at bounding box center [861, 256] width 51 height 12
click at [843, 141] on span "Voir plus" at bounding box center [833, 135] width 41 height 12
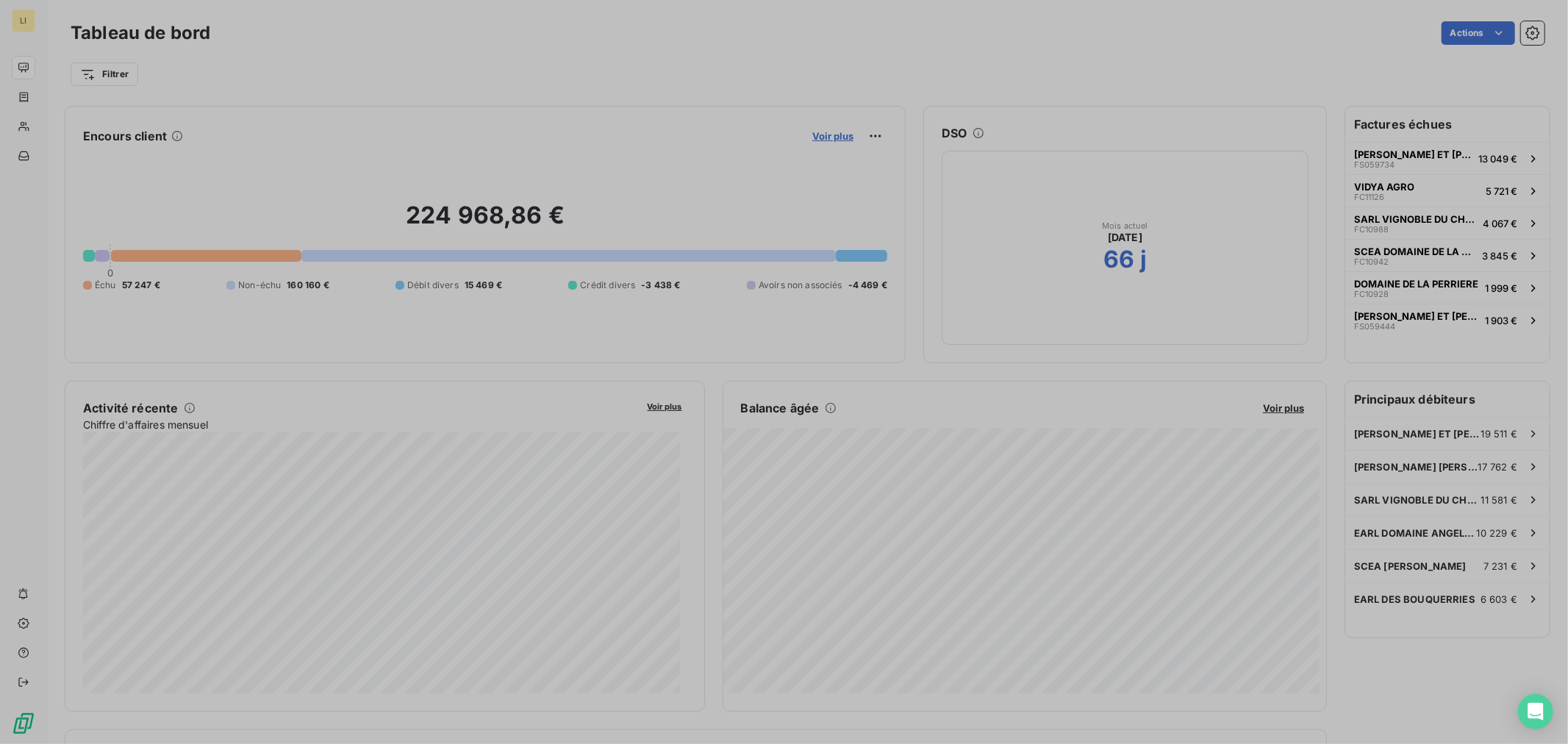
scroll to position [13, 13]
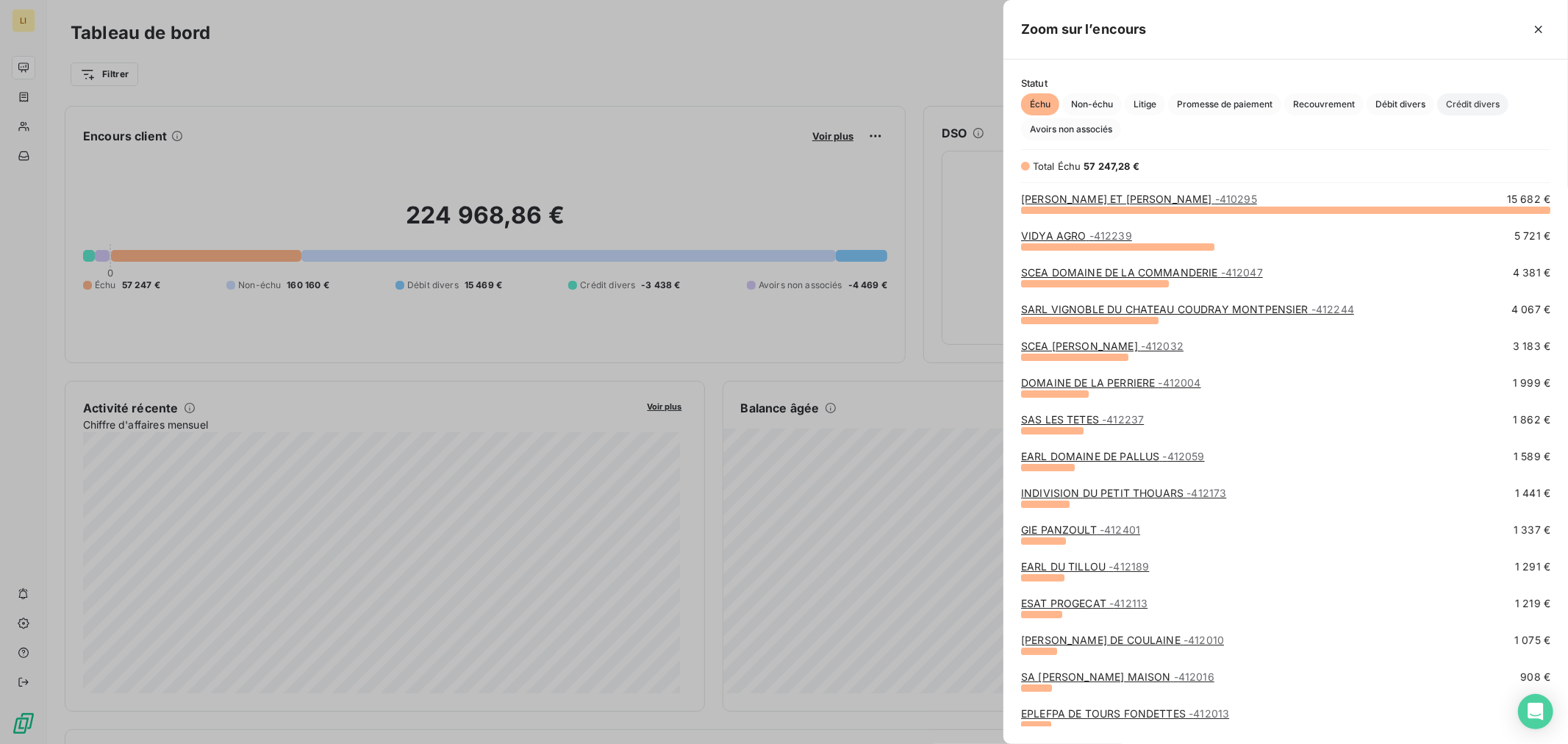
click at [1467, 103] on span "Crédit divers" at bounding box center [1473, 104] width 71 height 22
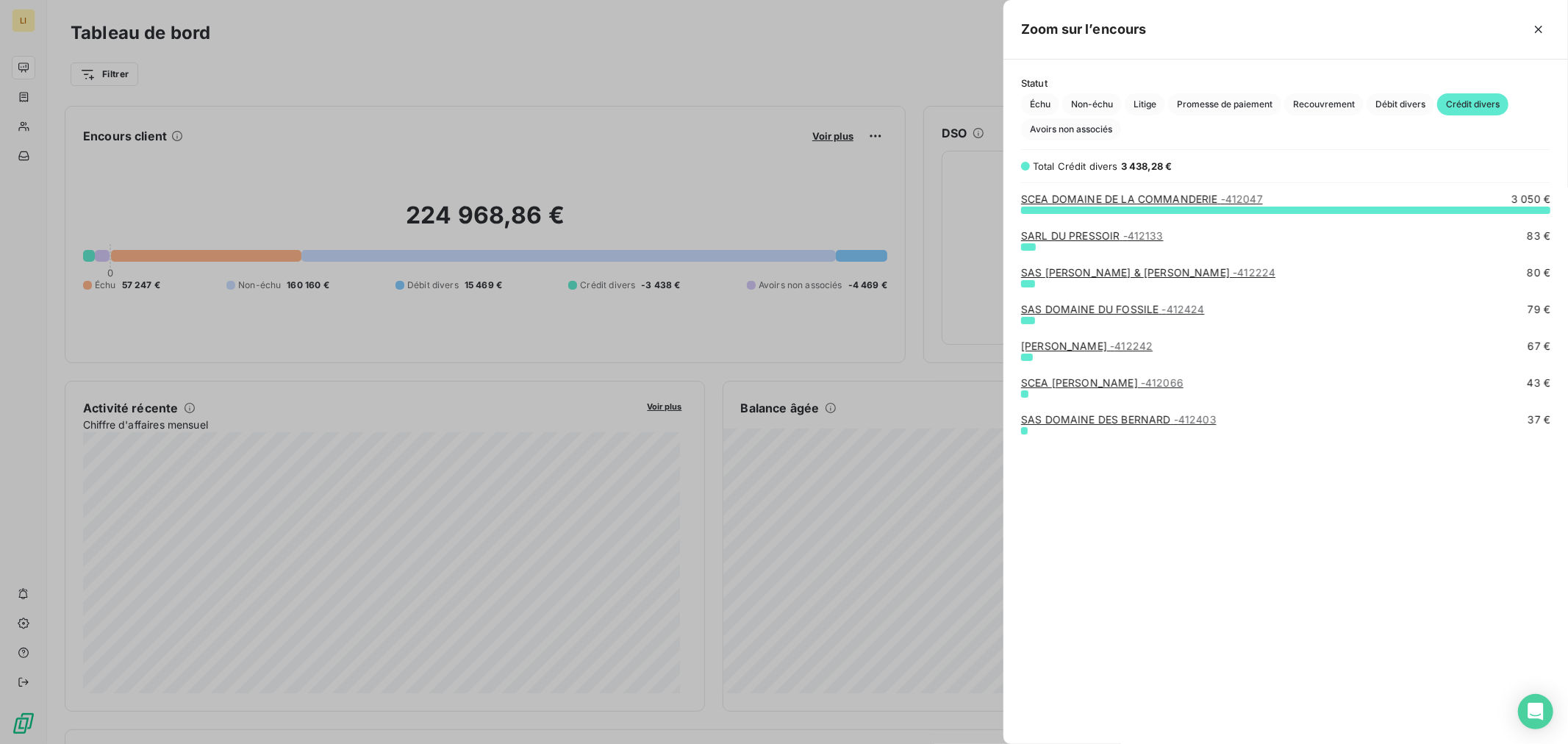
scroll to position [522, 552]
click at [1059, 237] on link "SARL DU PRESSOIR - 412133" at bounding box center [1092, 236] width 142 height 13
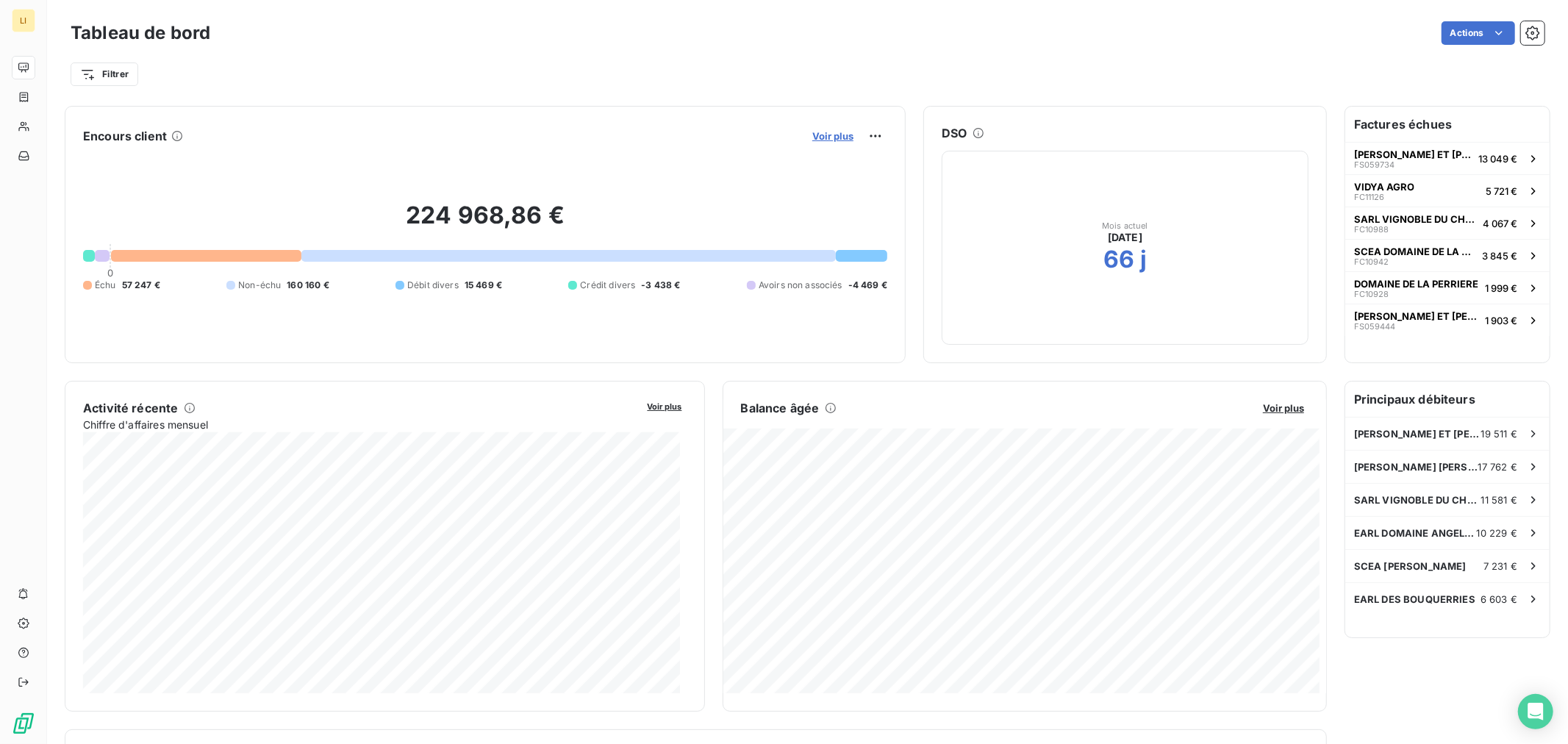
click at [835, 141] on span "Voir plus" at bounding box center [833, 135] width 41 height 12
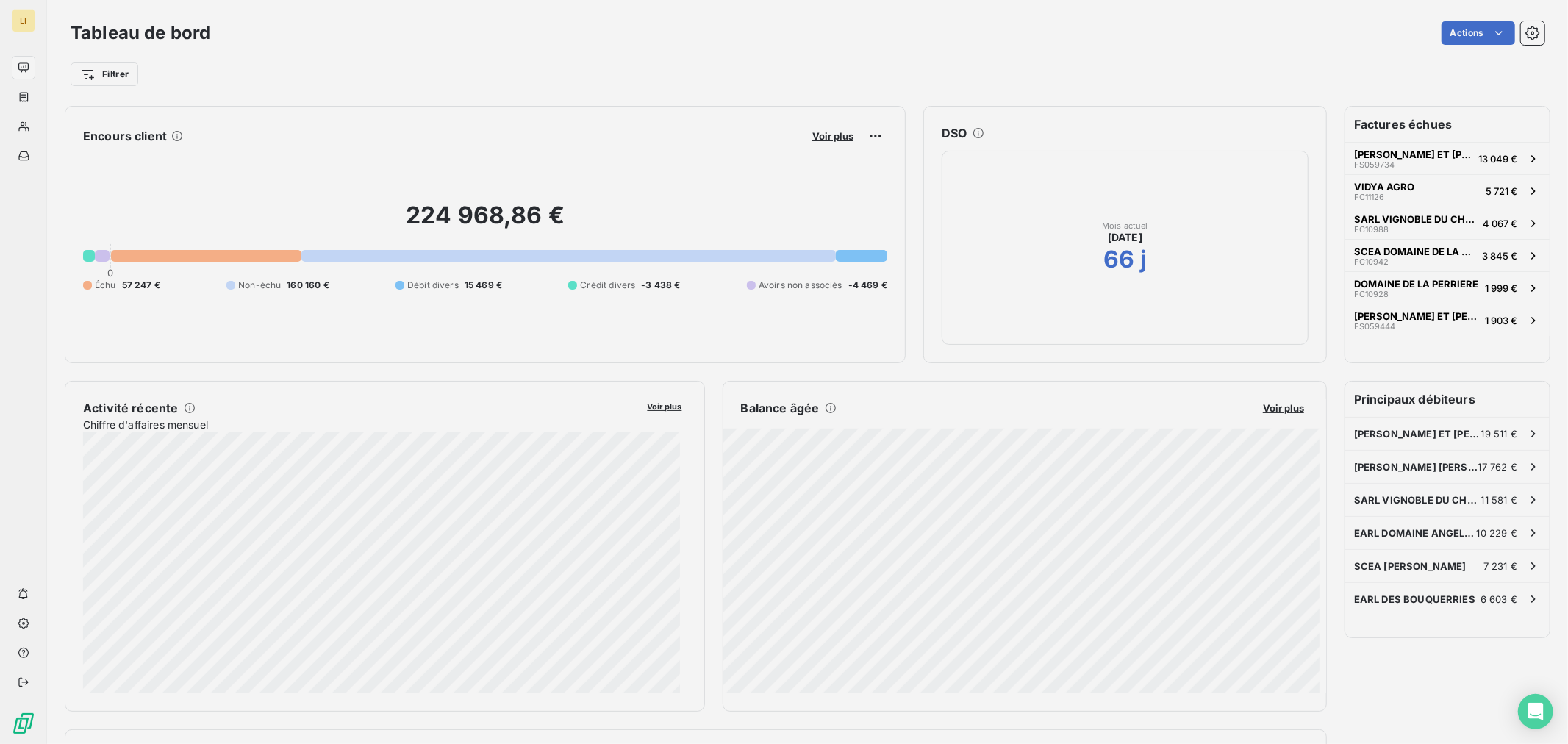
scroll to position [731, 552]
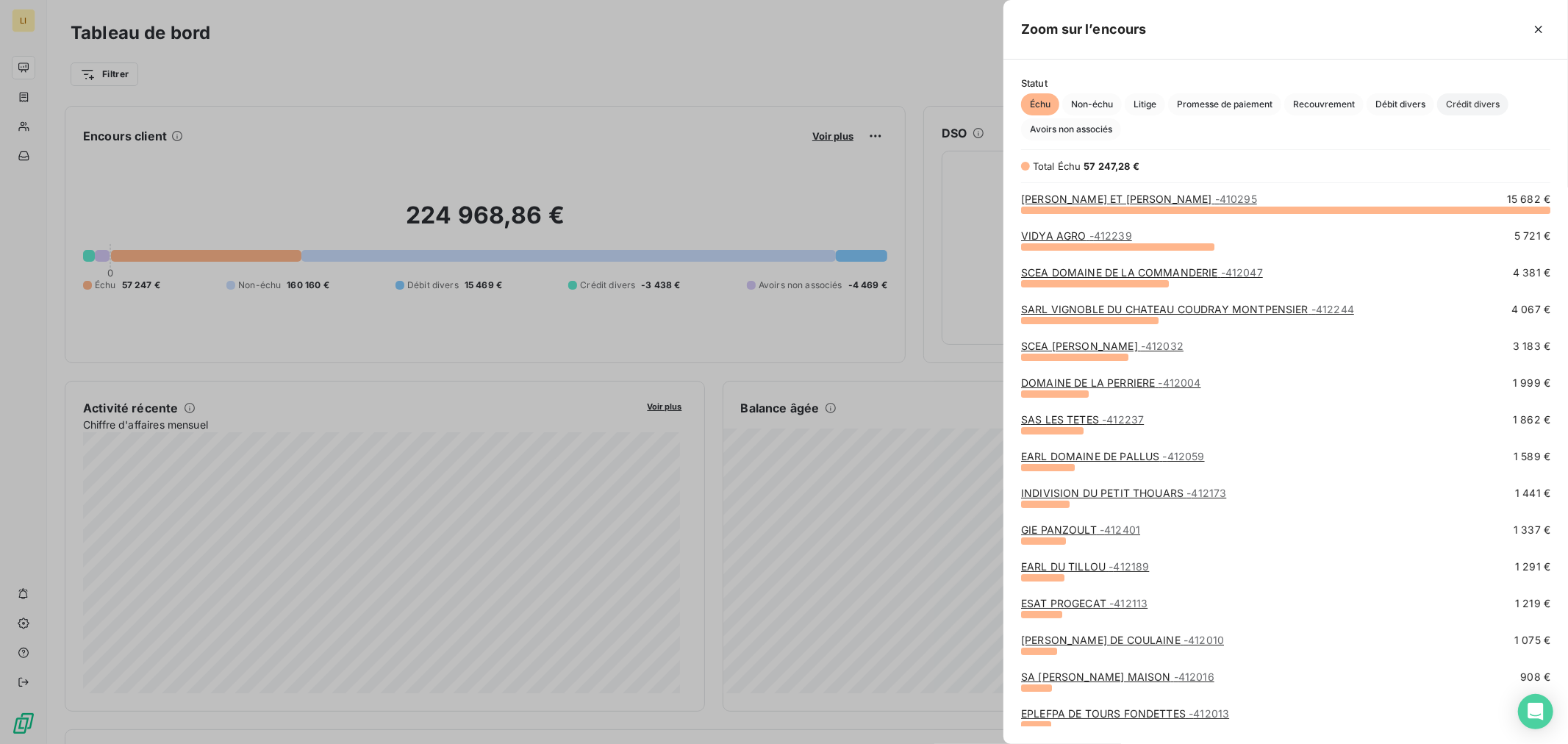
click at [1452, 103] on span "Crédit divers" at bounding box center [1473, 104] width 71 height 22
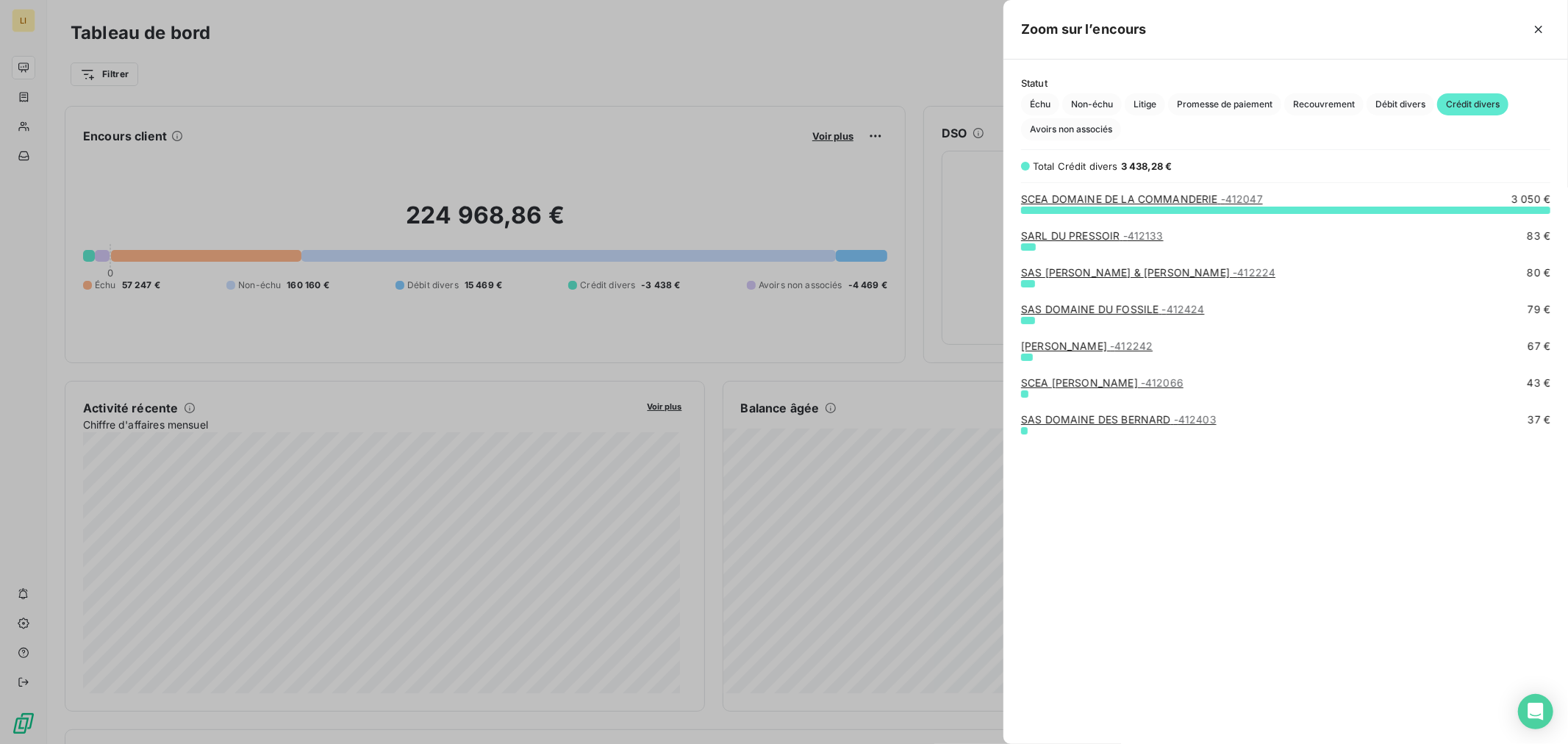
click at [1064, 272] on link "SAS LAMBERT BEATRICE & PASCAL - 412224" at bounding box center [1148, 272] width 255 height 13
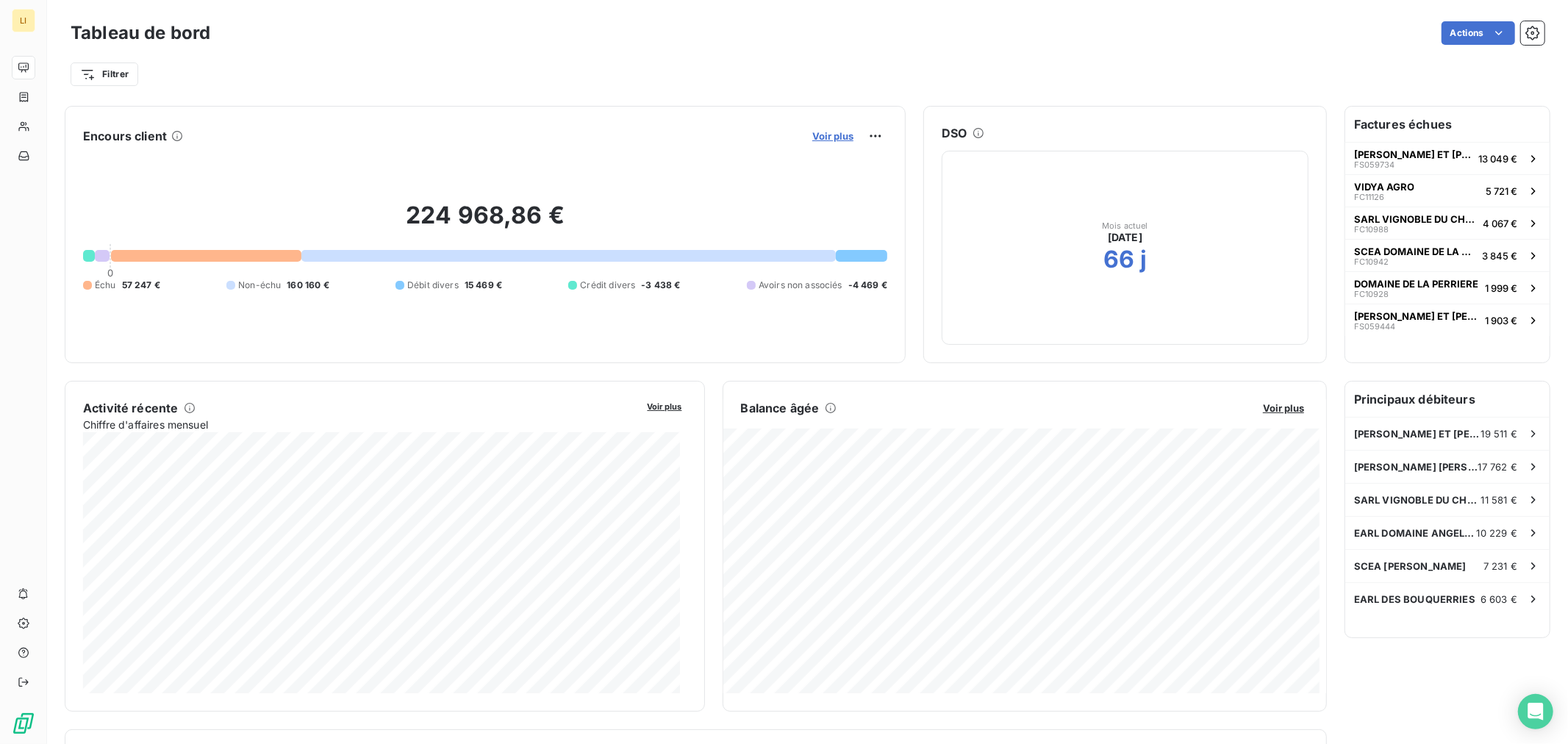
click at [813, 130] on span "Voir plus" at bounding box center [833, 135] width 41 height 12
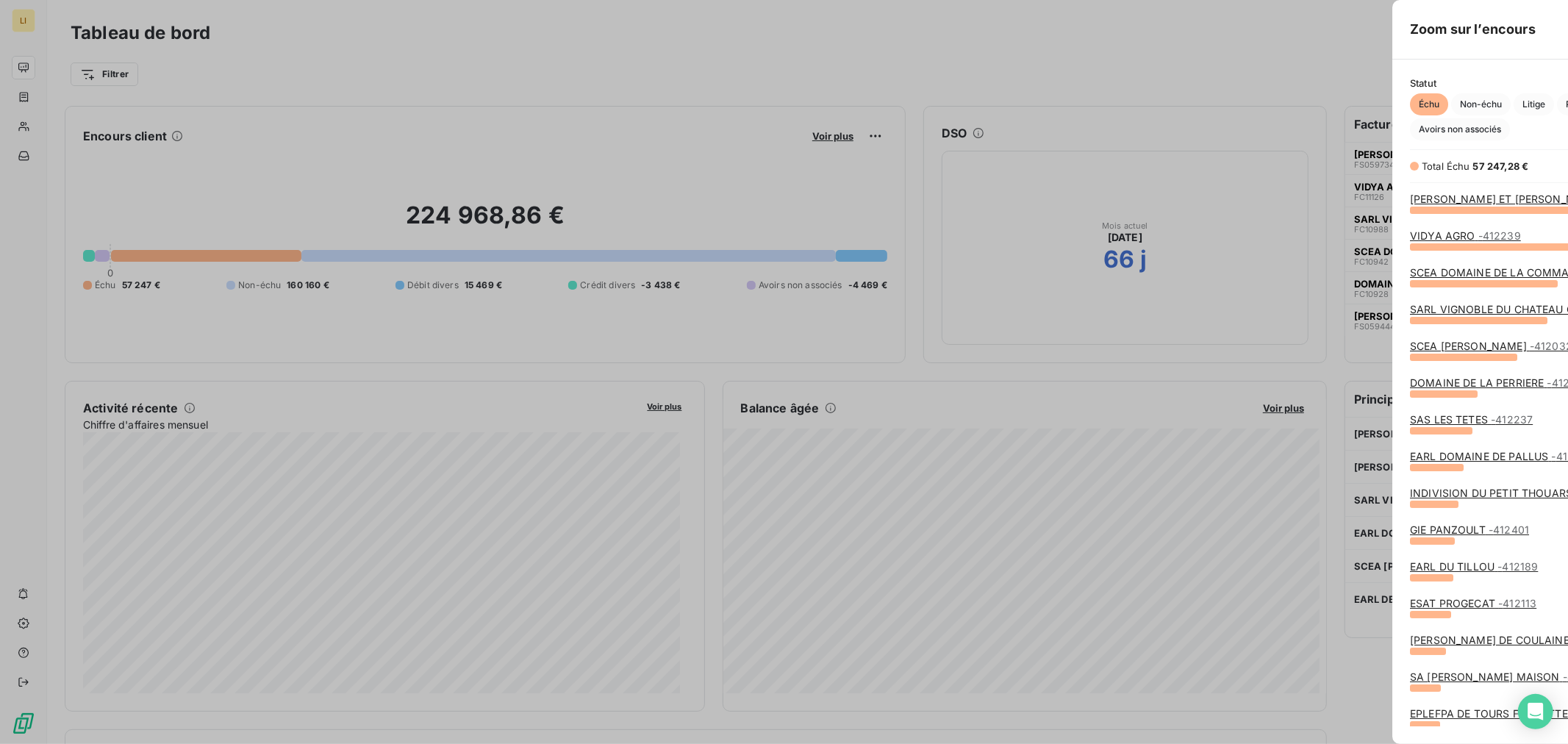
scroll to position [731, 552]
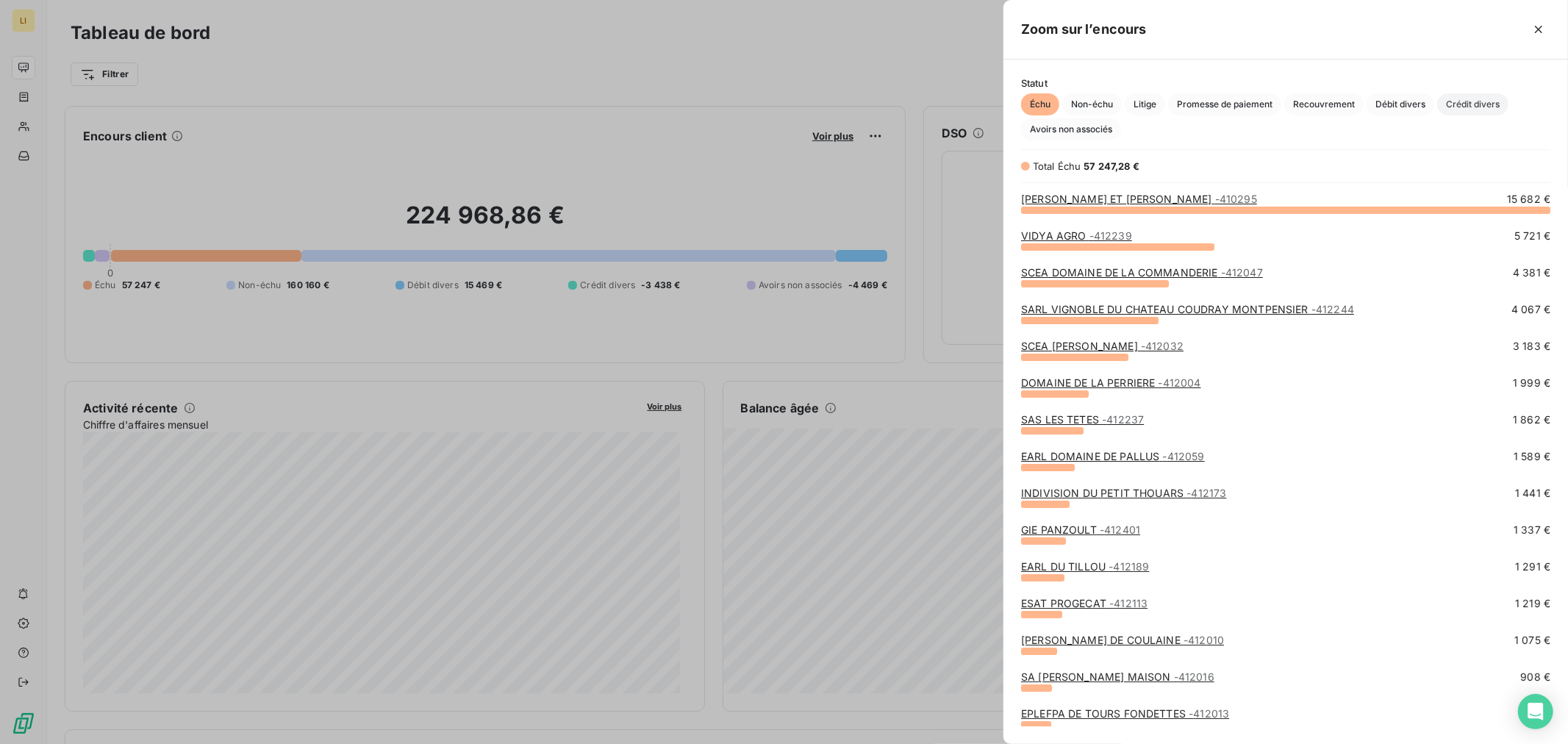
click at [1467, 100] on span "Crédit divers" at bounding box center [1473, 104] width 71 height 22
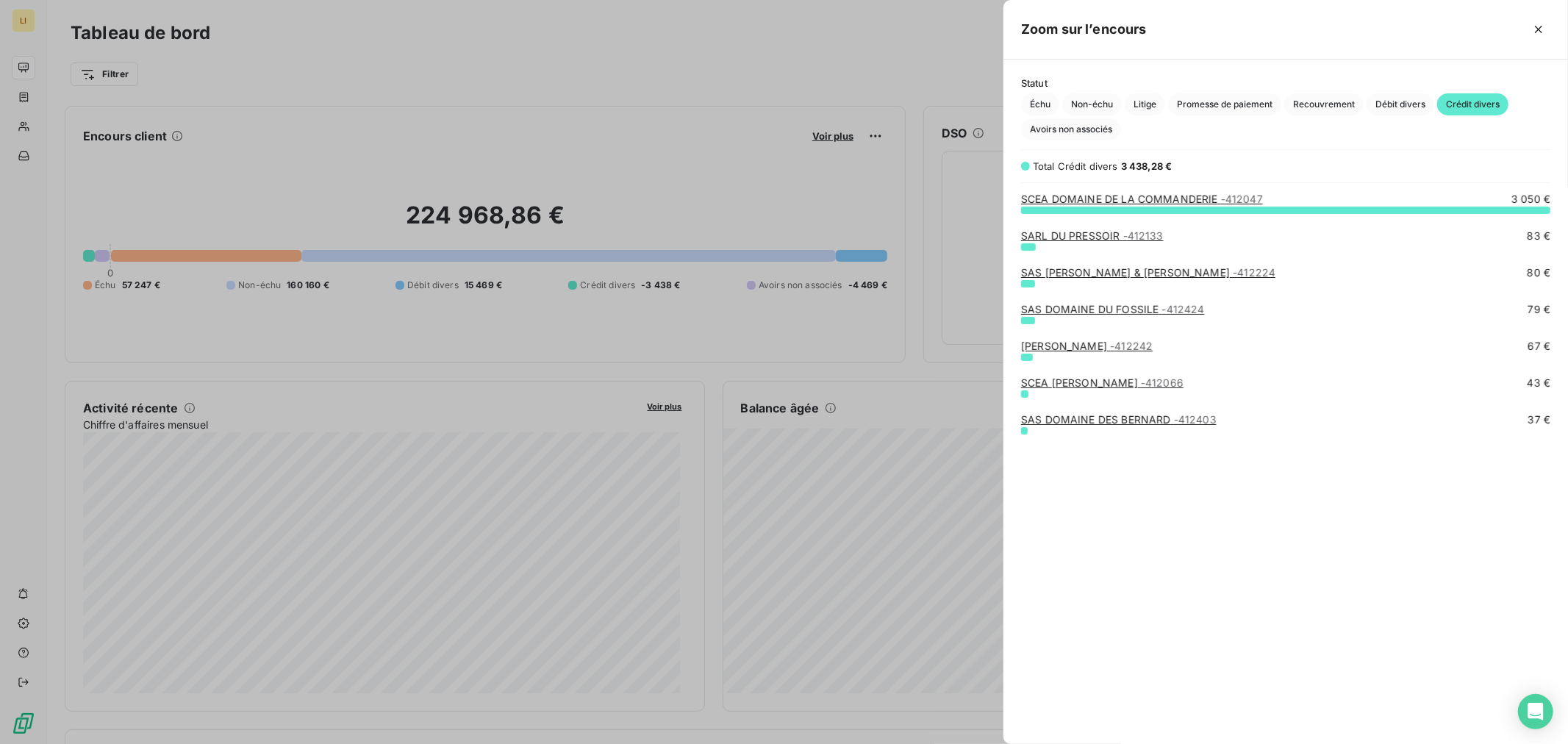
click at [1101, 311] on link "SAS DOMAINE DU FOSSILE - 412424" at bounding box center [1112, 309] width 184 height 13
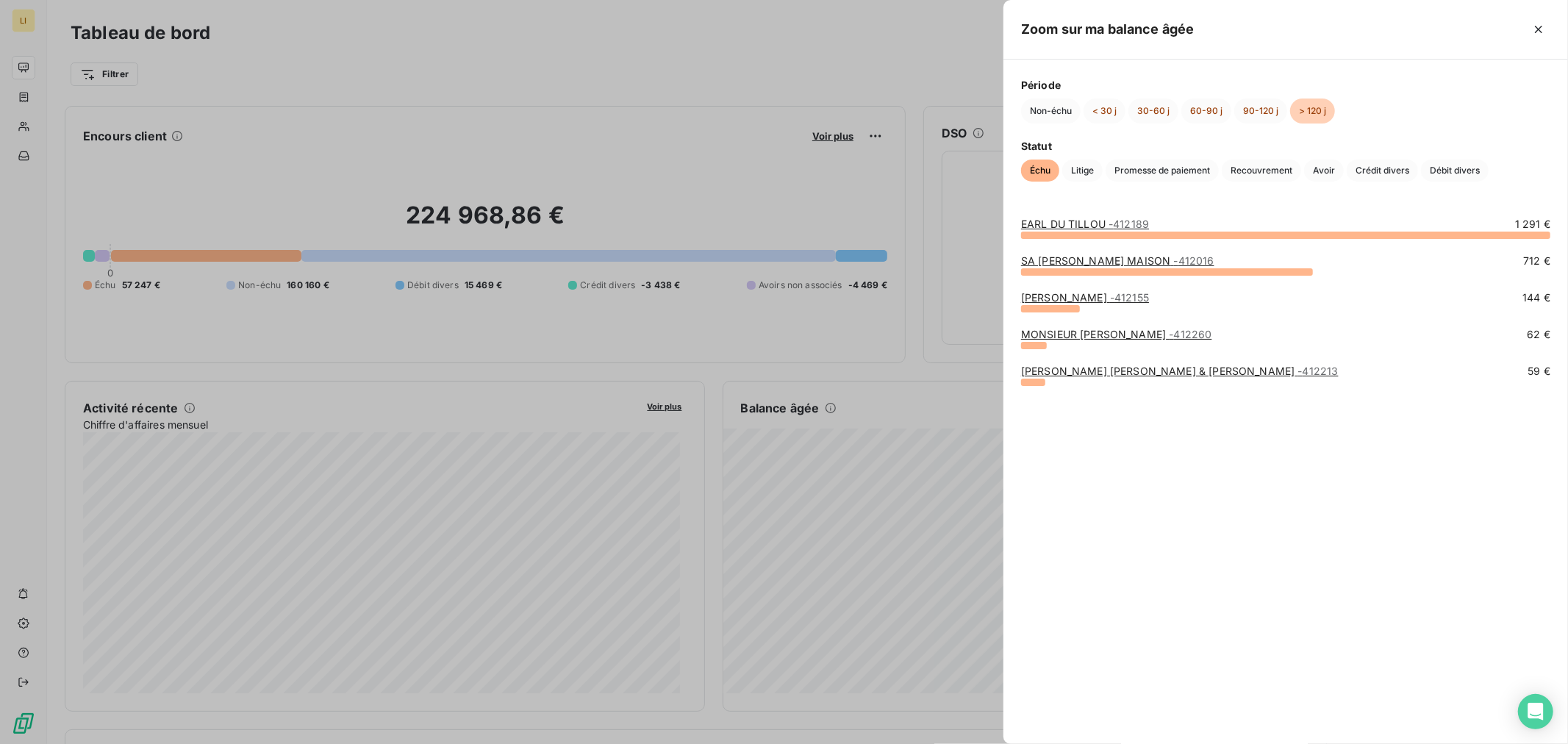
click at [896, 376] on div at bounding box center [784, 372] width 1568 height 744
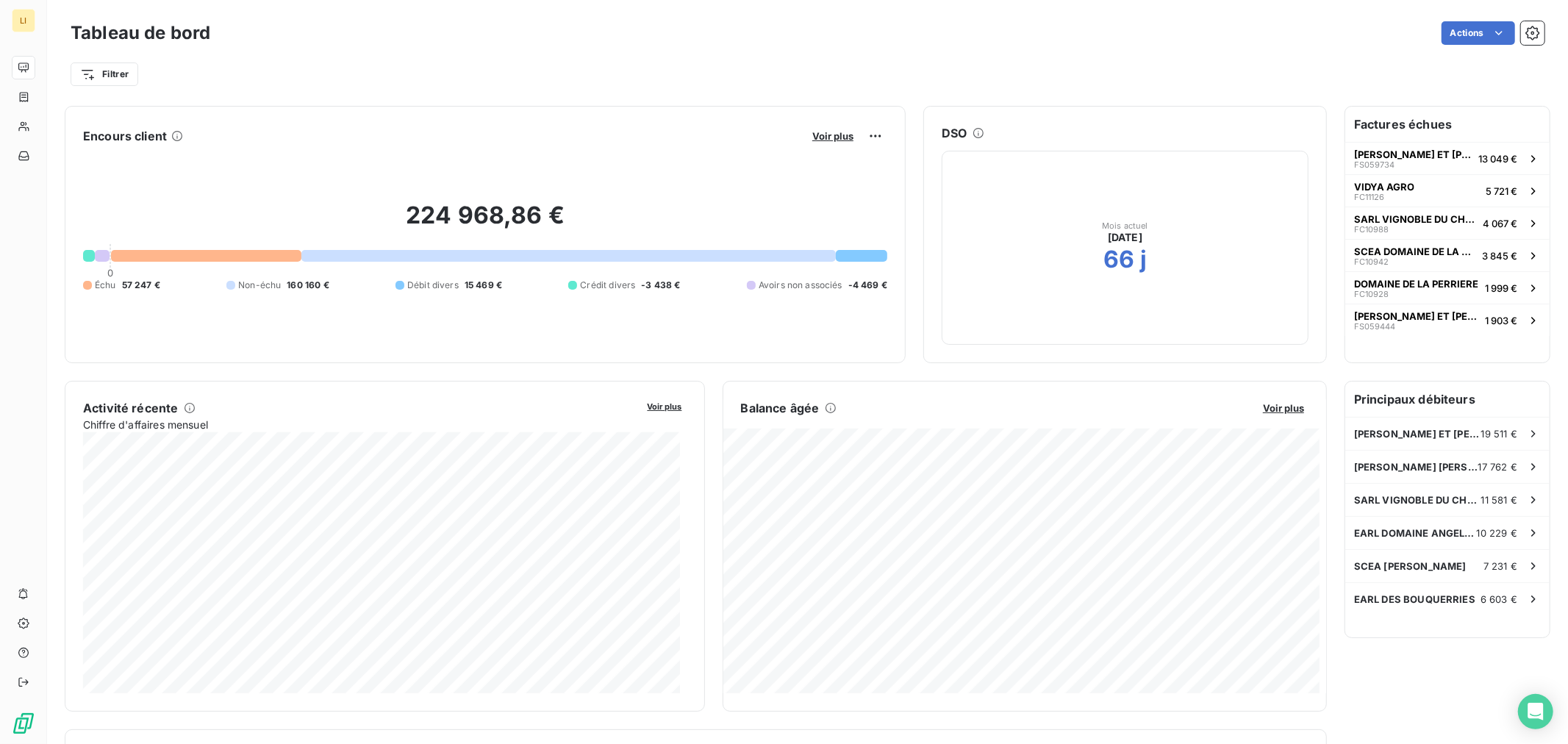
click at [835, 141] on button "Voir plus" at bounding box center [833, 136] width 50 height 13
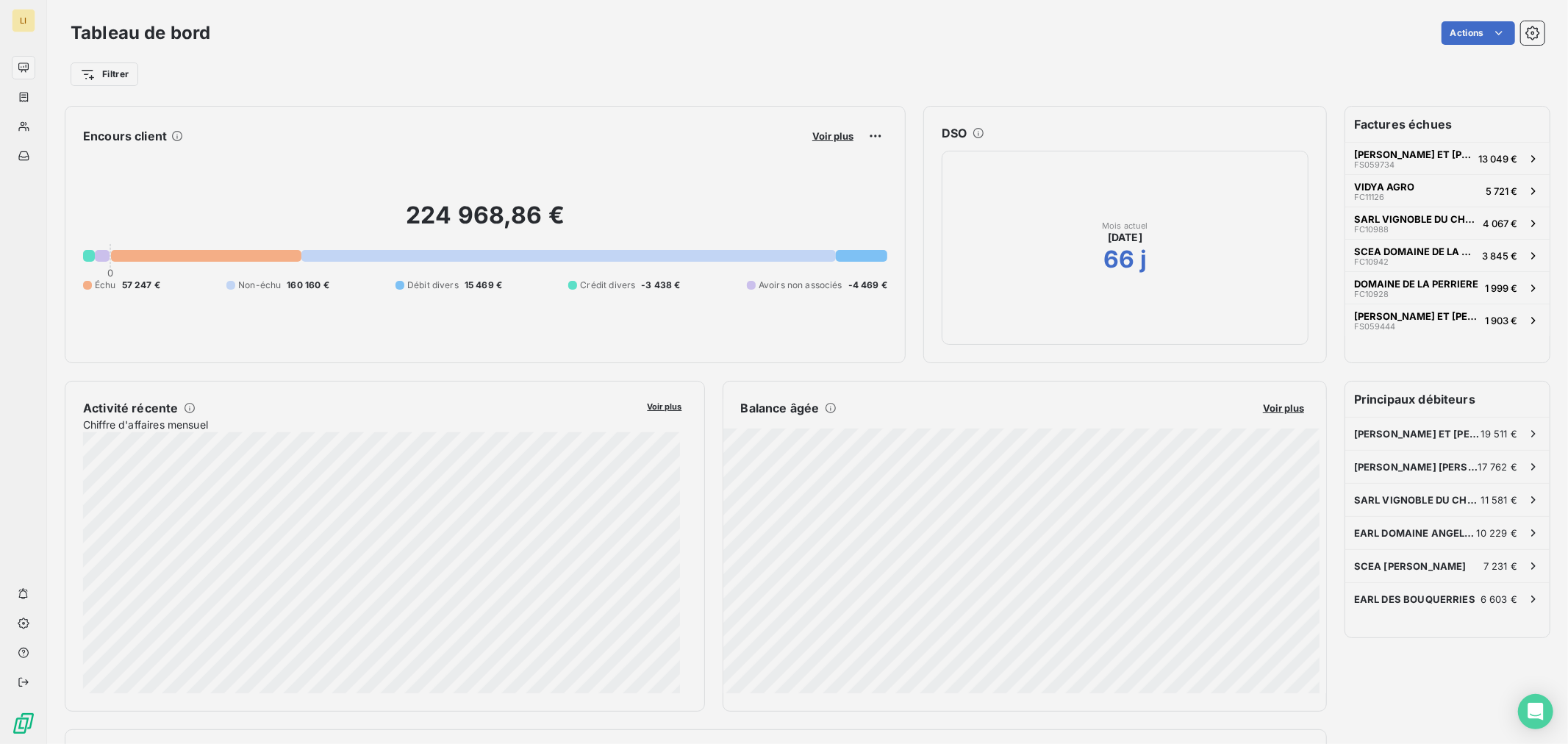
scroll to position [731, 552]
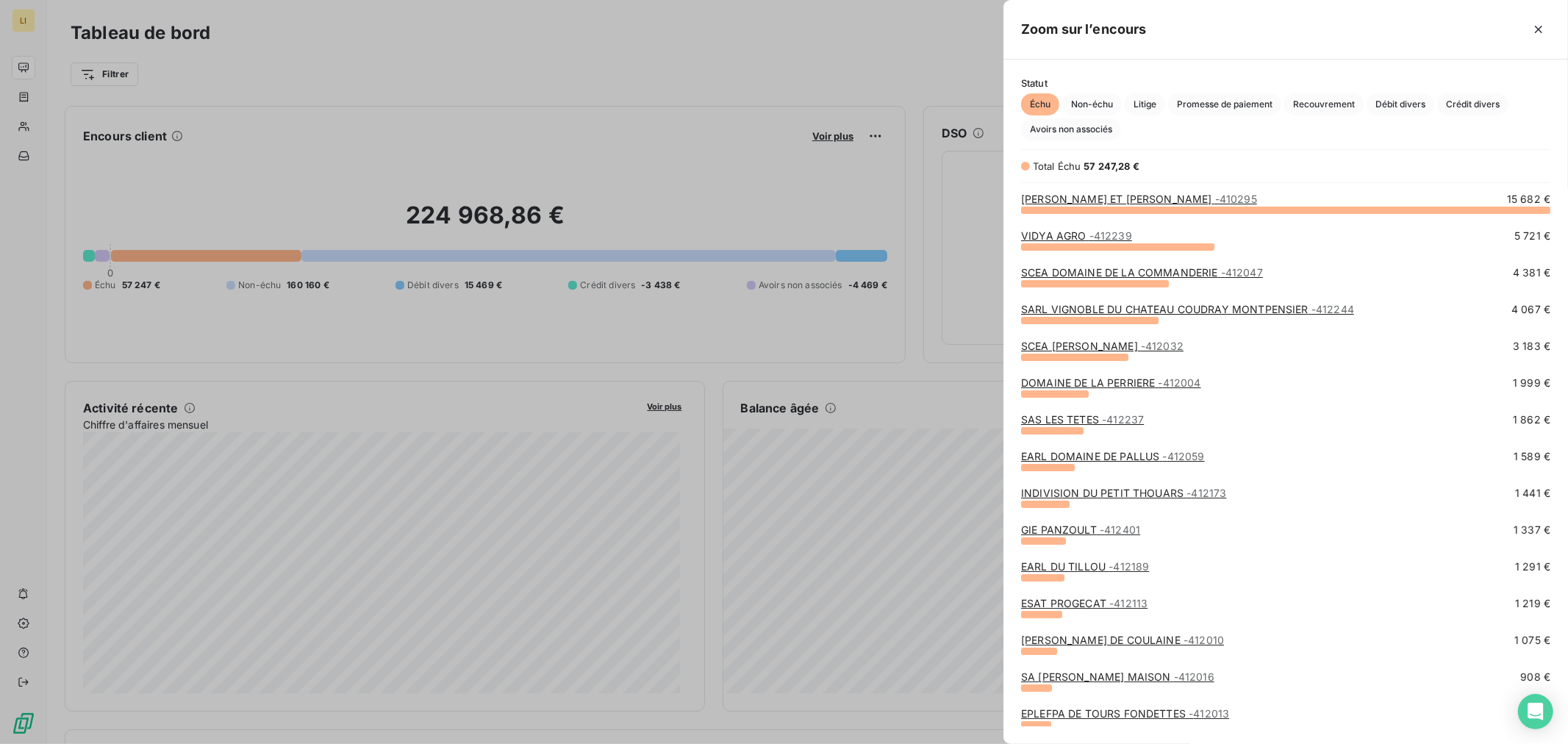
click at [836, 133] on div at bounding box center [784, 372] width 1568 height 744
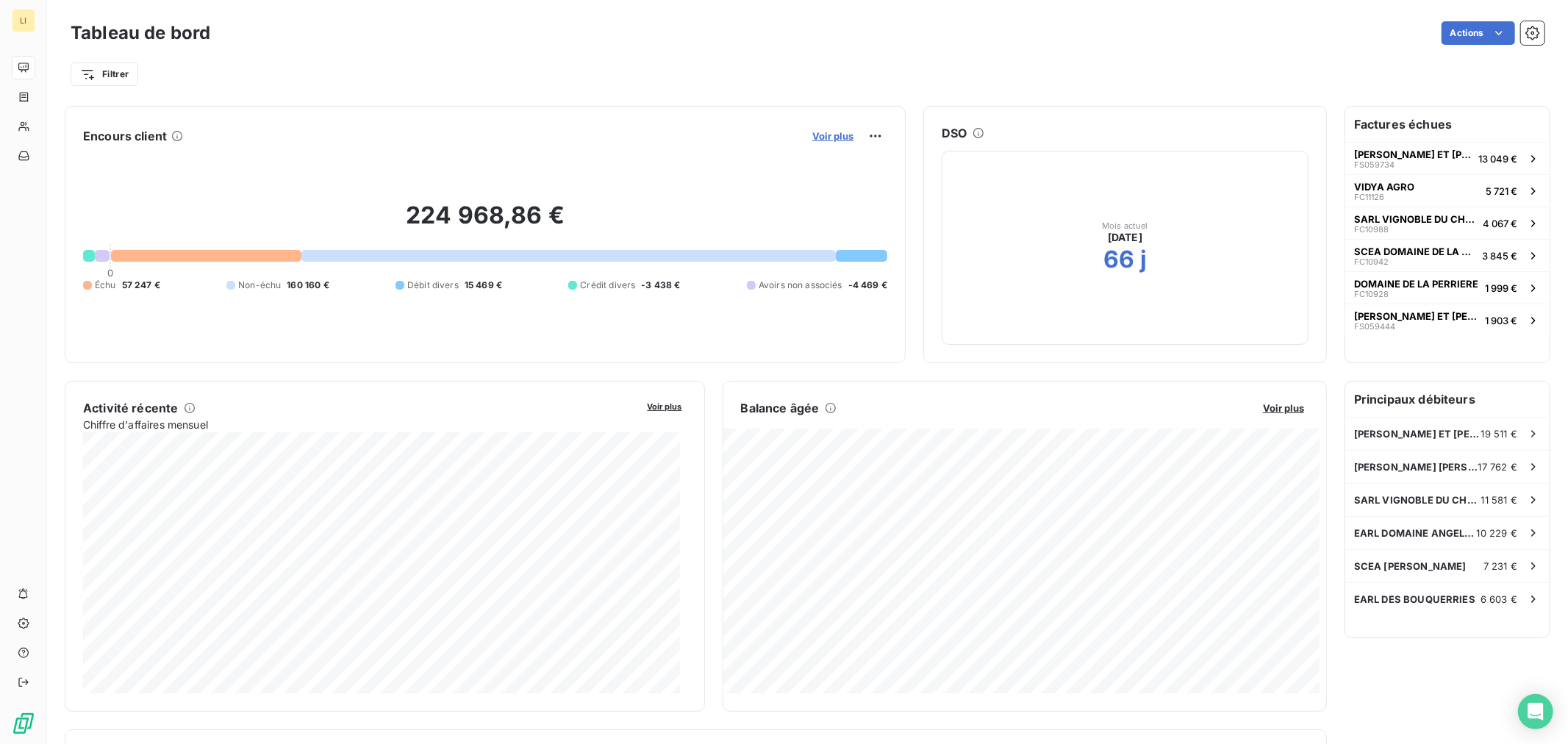
click at [839, 140] on span "Voir plus" at bounding box center [833, 135] width 41 height 12
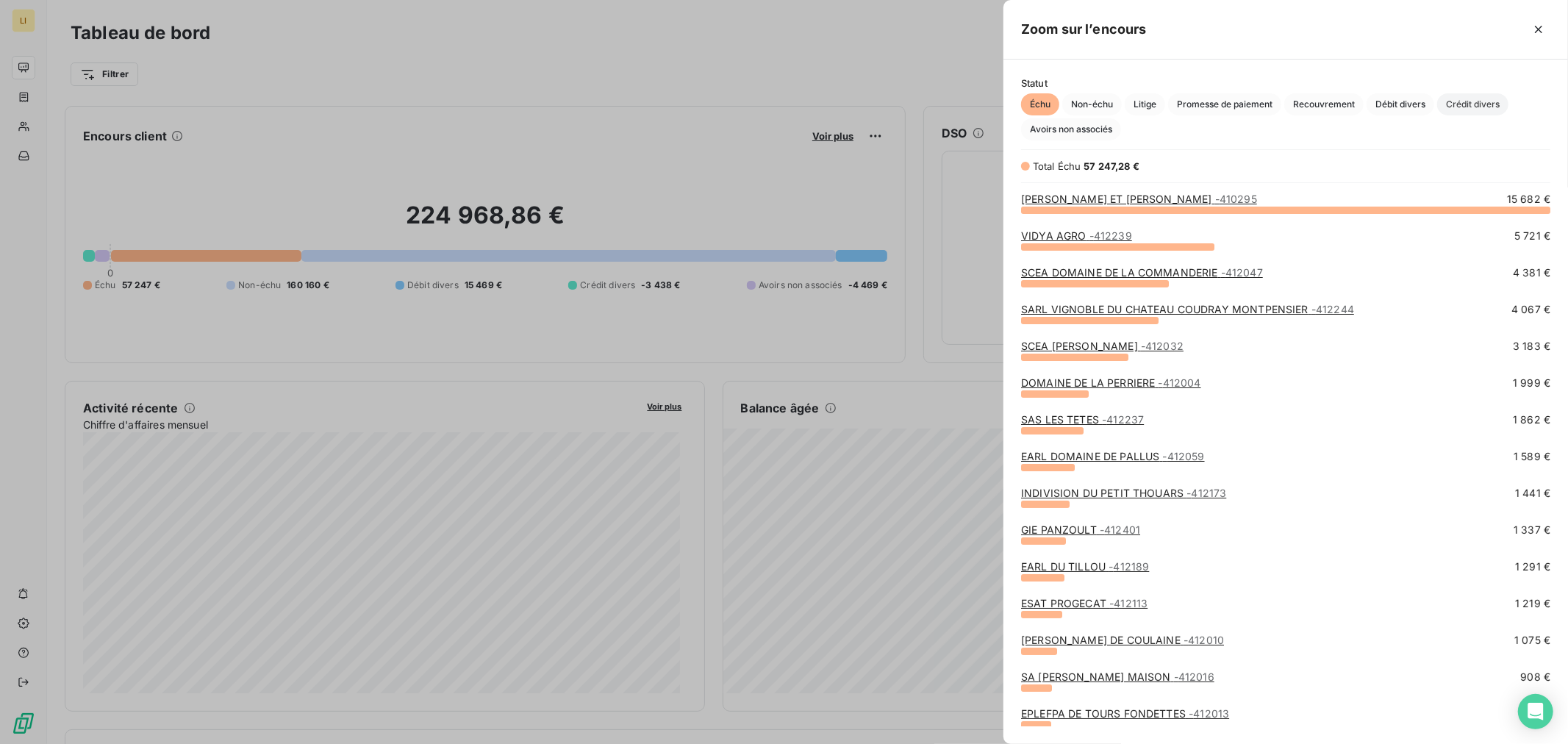
click at [1465, 106] on span "Crédit divers" at bounding box center [1473, 104] width 71 height 22
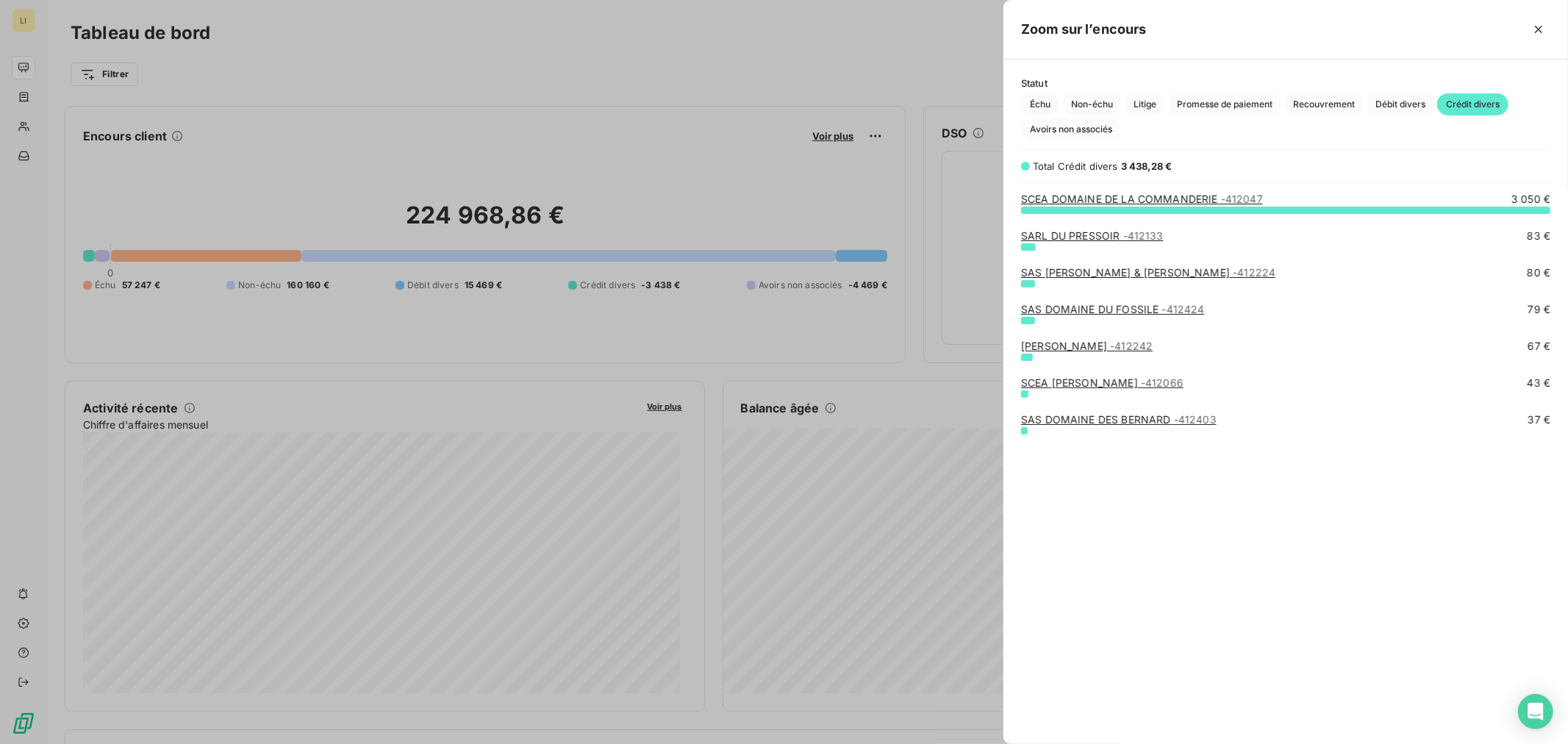
click at [1048, 341] on link "DE NOUEL GEOFFREY - 412242" at bounding box center [1087, 346] width 132 height 13
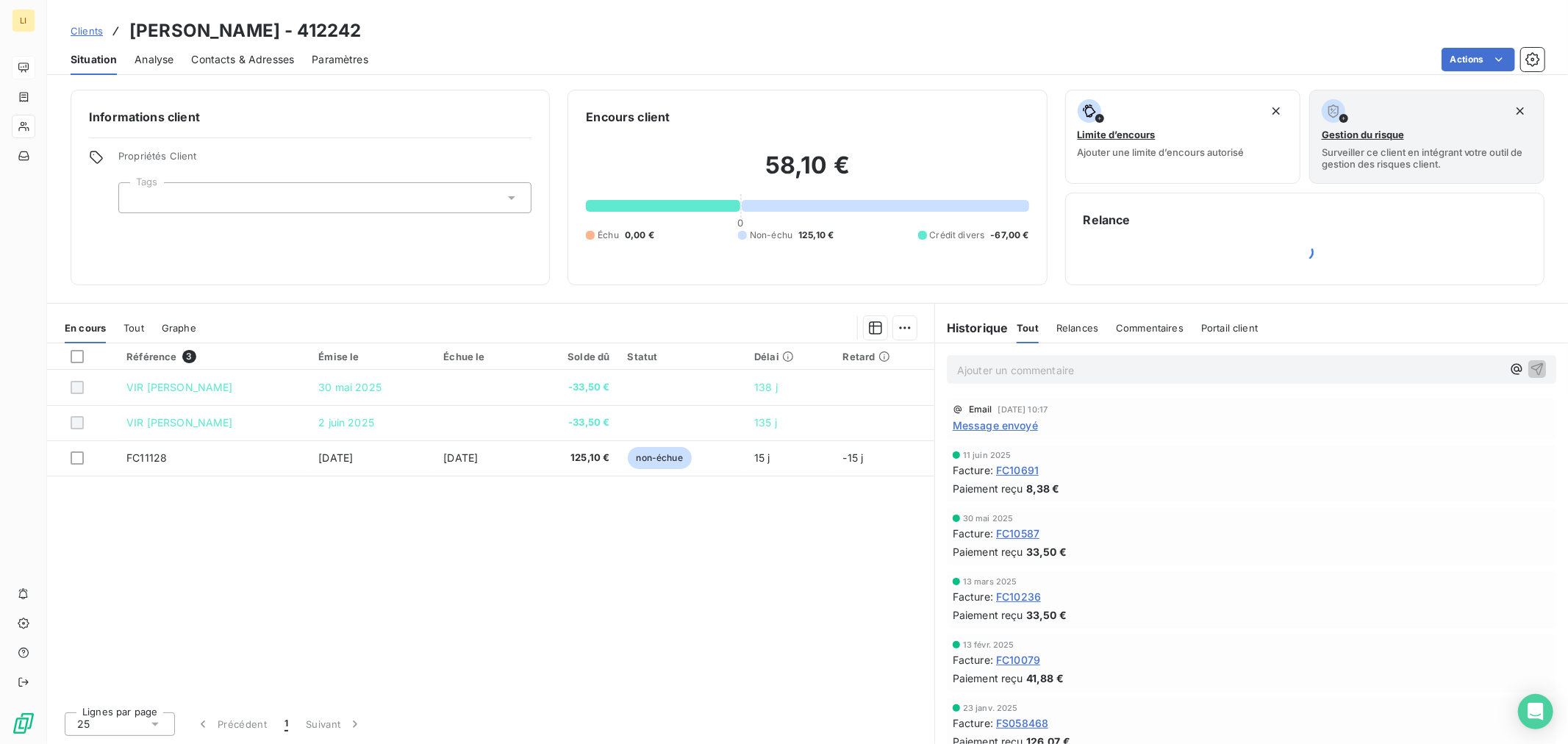
click at [996, 427] on span "Message envoyé" at bounding box center [994, 424] width 85 height 16
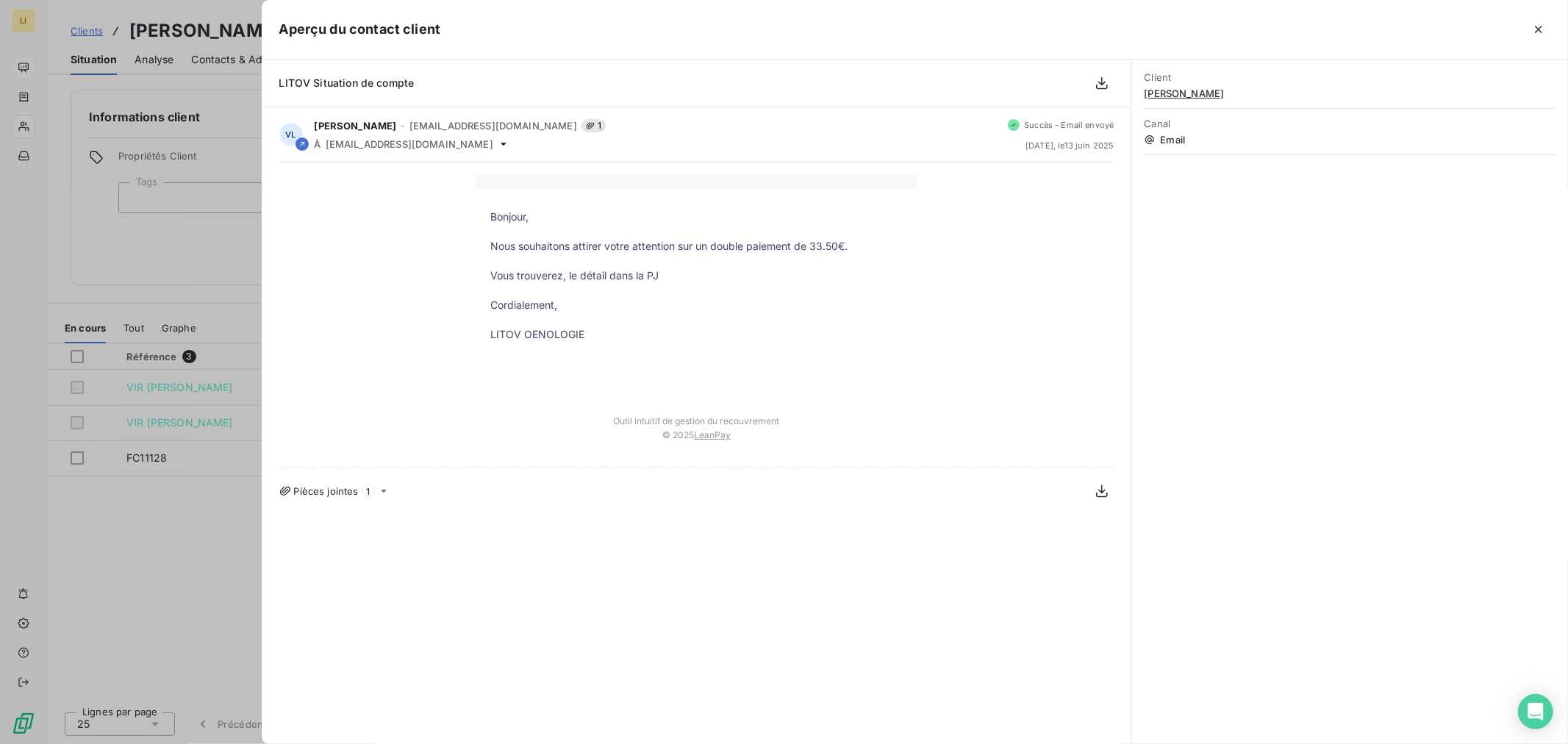
click at [192, 552] on div at bounding box center [784, 372] width 1568 height 744
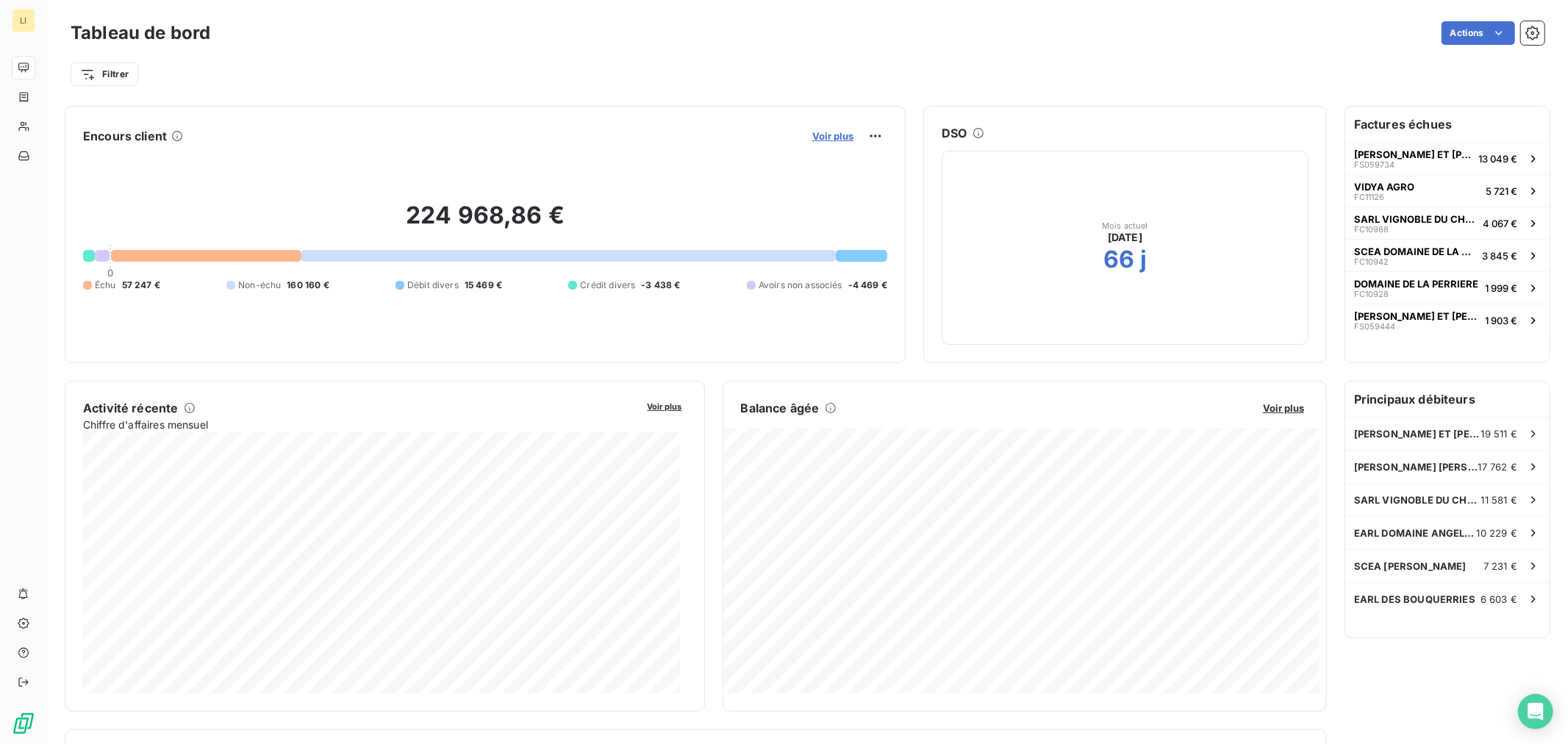
click at [813, 136] on span "Voir plus" at bounding box center [833, 135] width 41 height 12
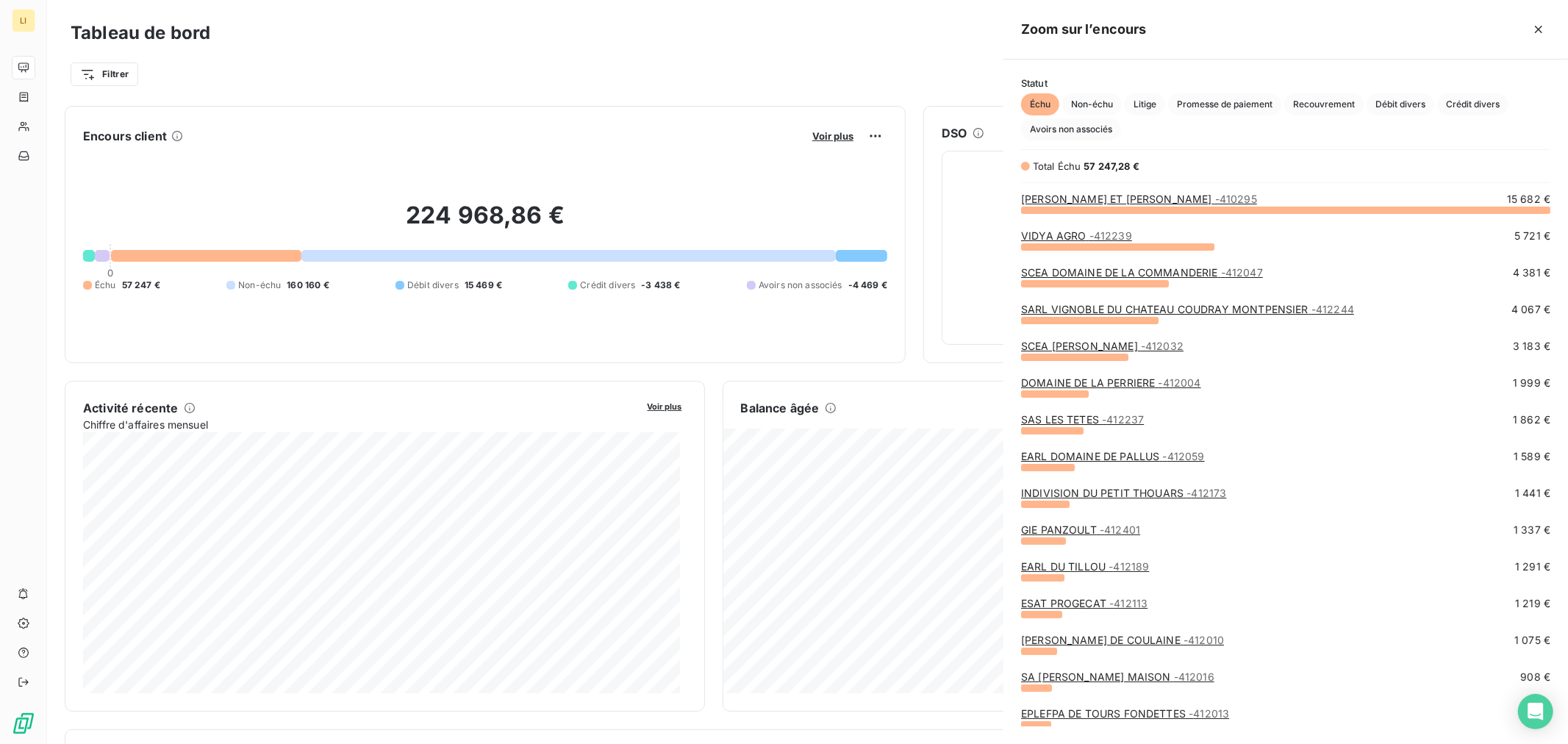
scroll to position [731, 552]
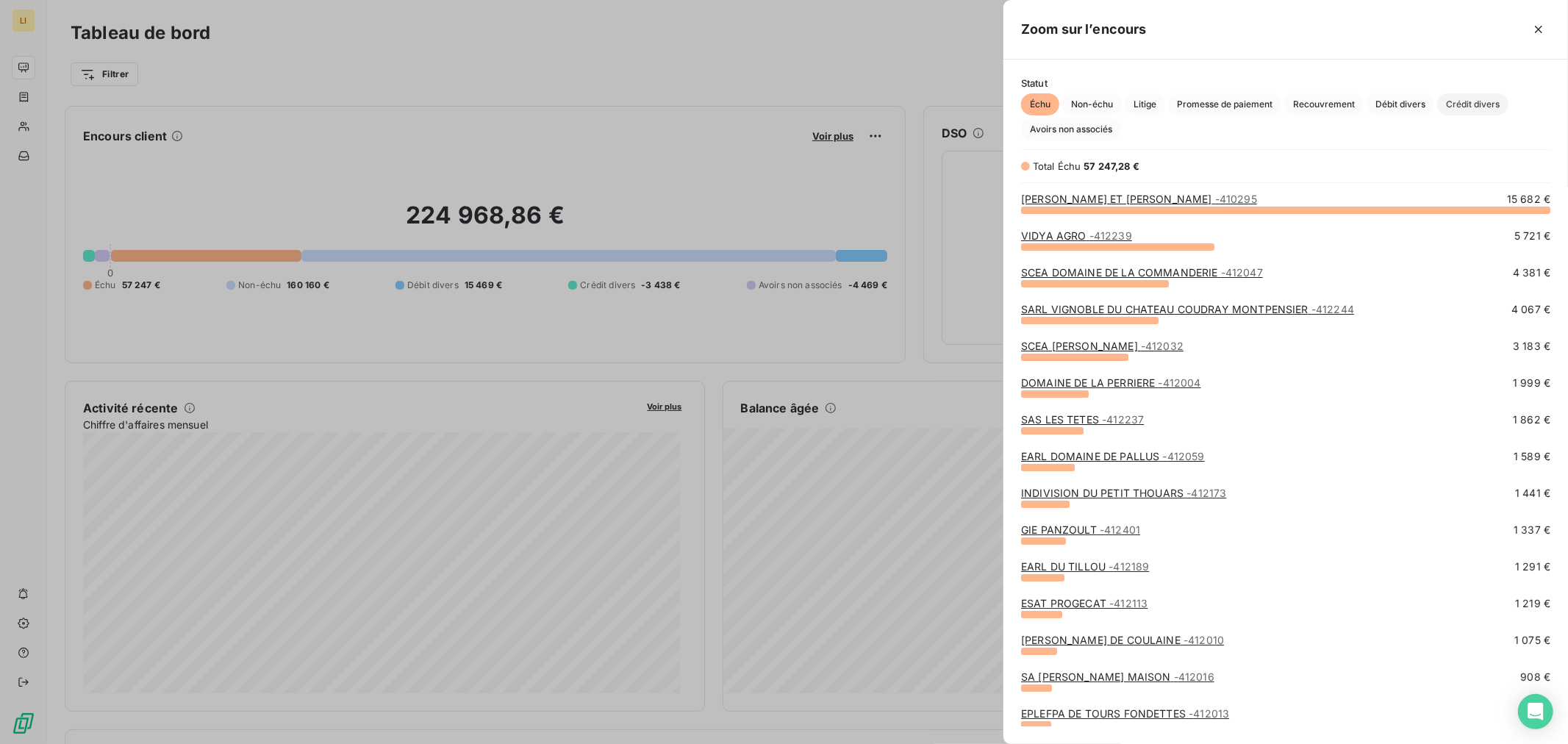
click at [1473, 98] on span "Crédit divers" at bounding box center [1473, 104] width 71 height 22
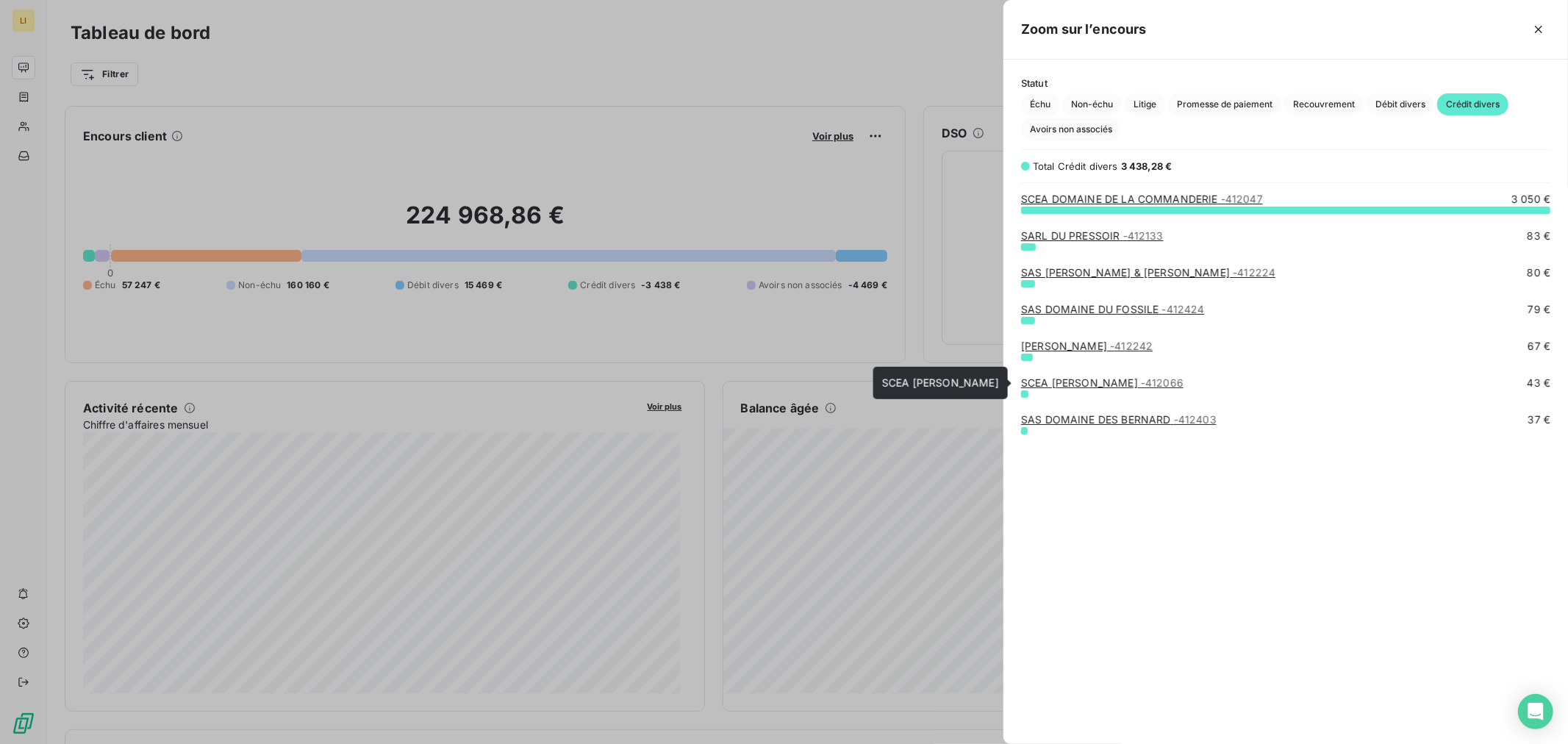
click at [1030, 379] on link "SCEA LAMBERT PASCAL - 412066" at bounding box center [1102, 382] width 163 height 13
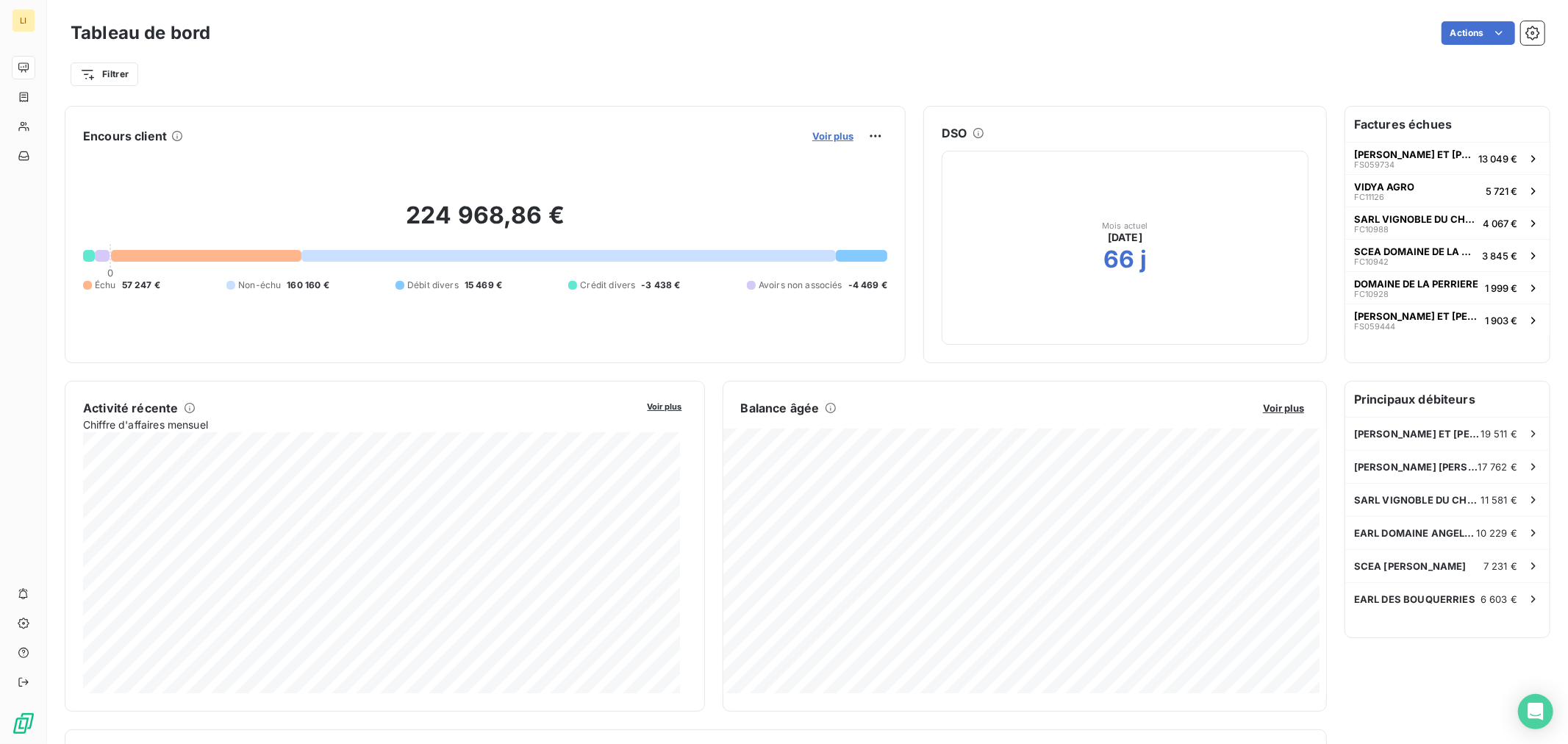
click at [829, 137] on span "Voir plus" at bounding box center [833, 135] width 41 height 12
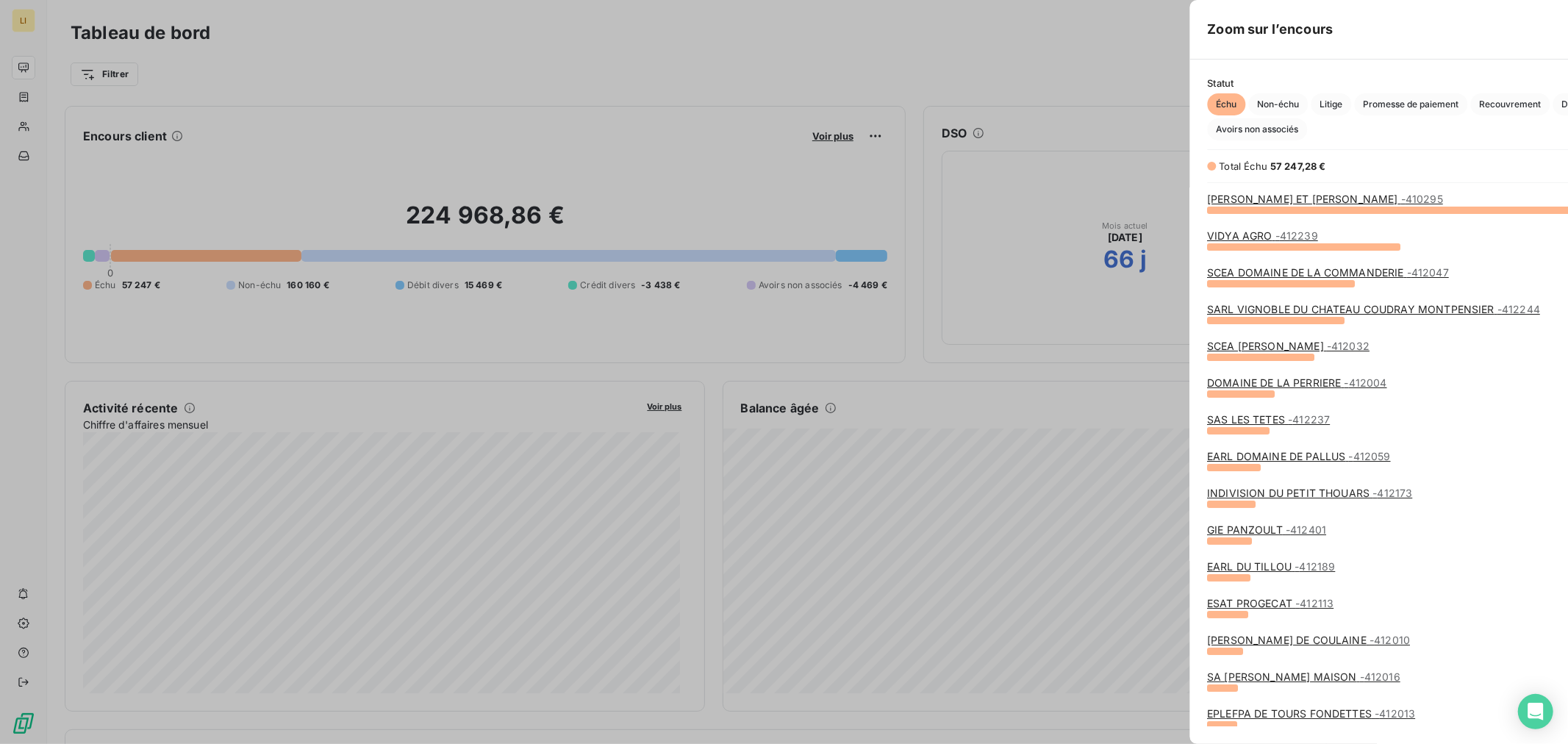
scroll to position [731, 552]
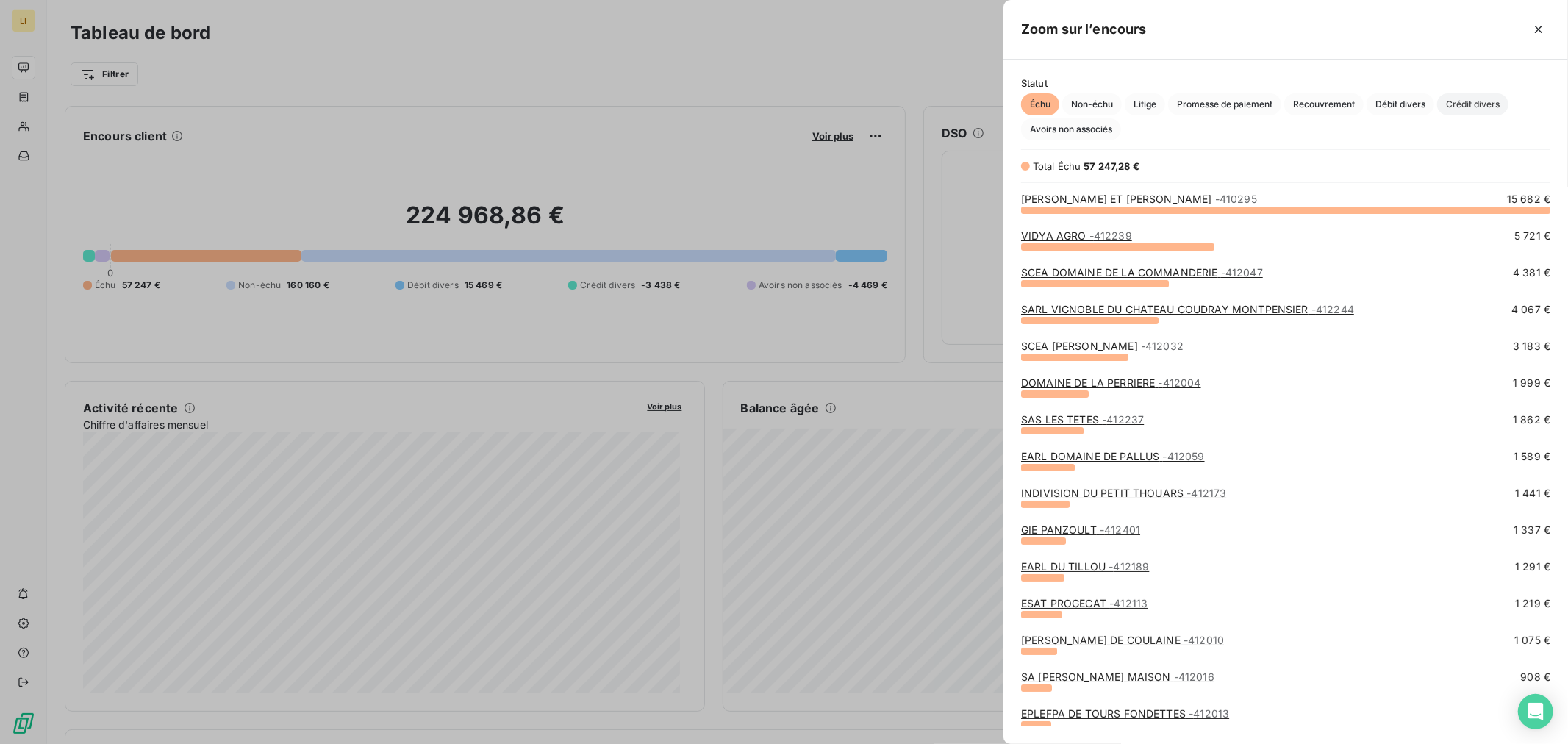
click at [1463, 101] on span "Crédit divers" at bounding box center [1473, 104] width 71 height 22
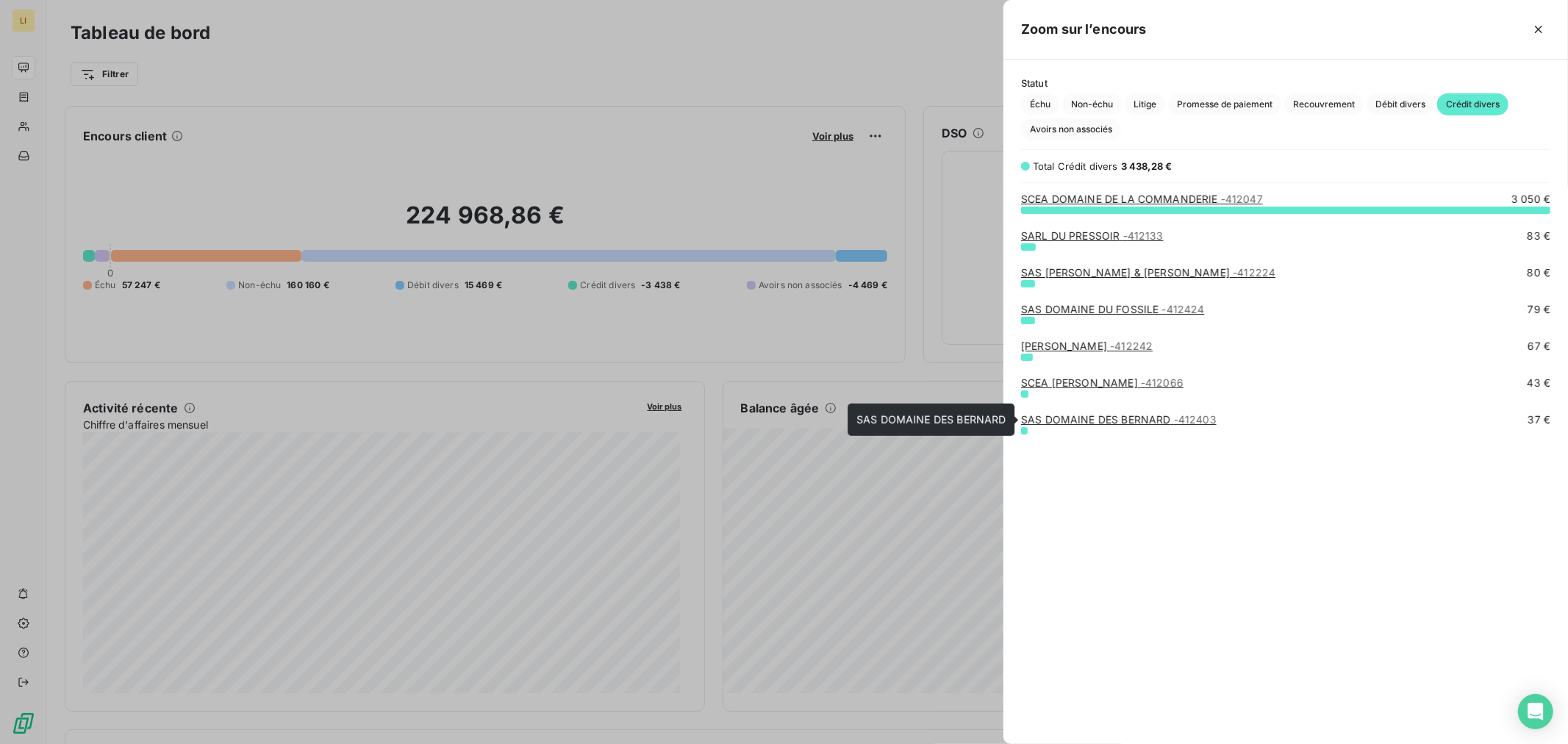
click at [1112, 421] on link "SAS DOMAINE DES BERNARD - 412403" at bounding box center [1119, 419] width 195 height 13
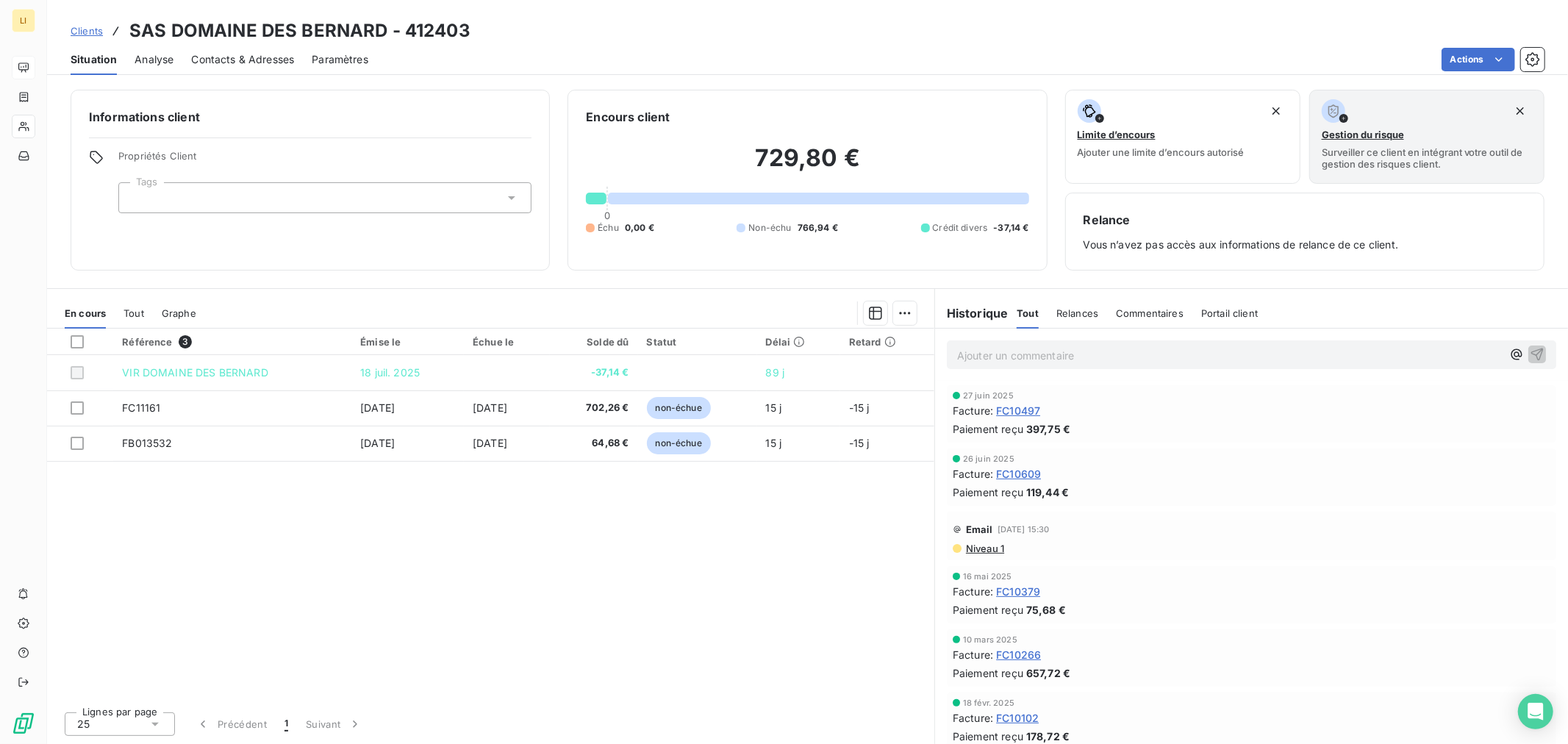
scroll to position [326, 0]
